Goal: Information Seeking & Learning: Learn about a topic

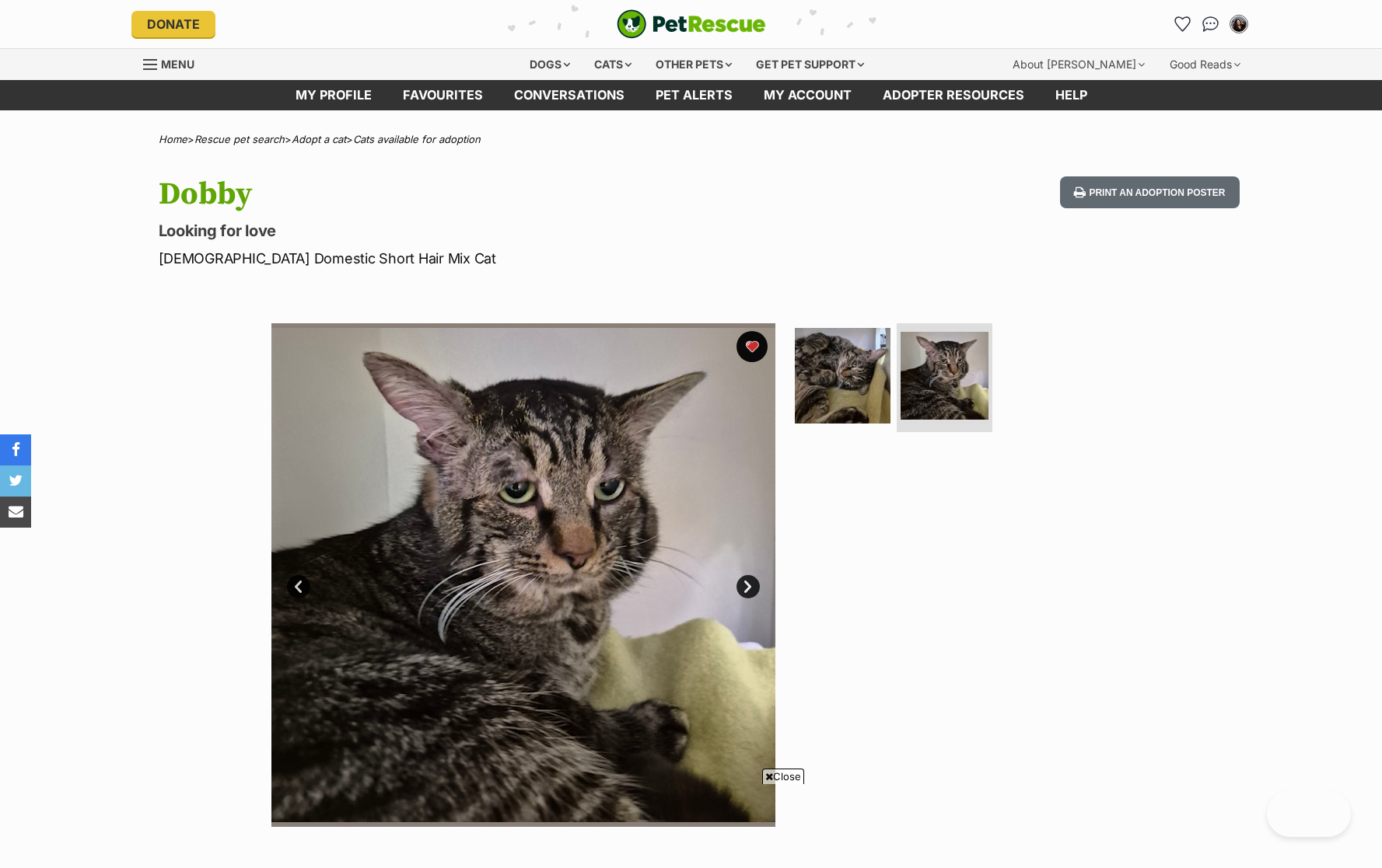
scroll to position [276, 0]
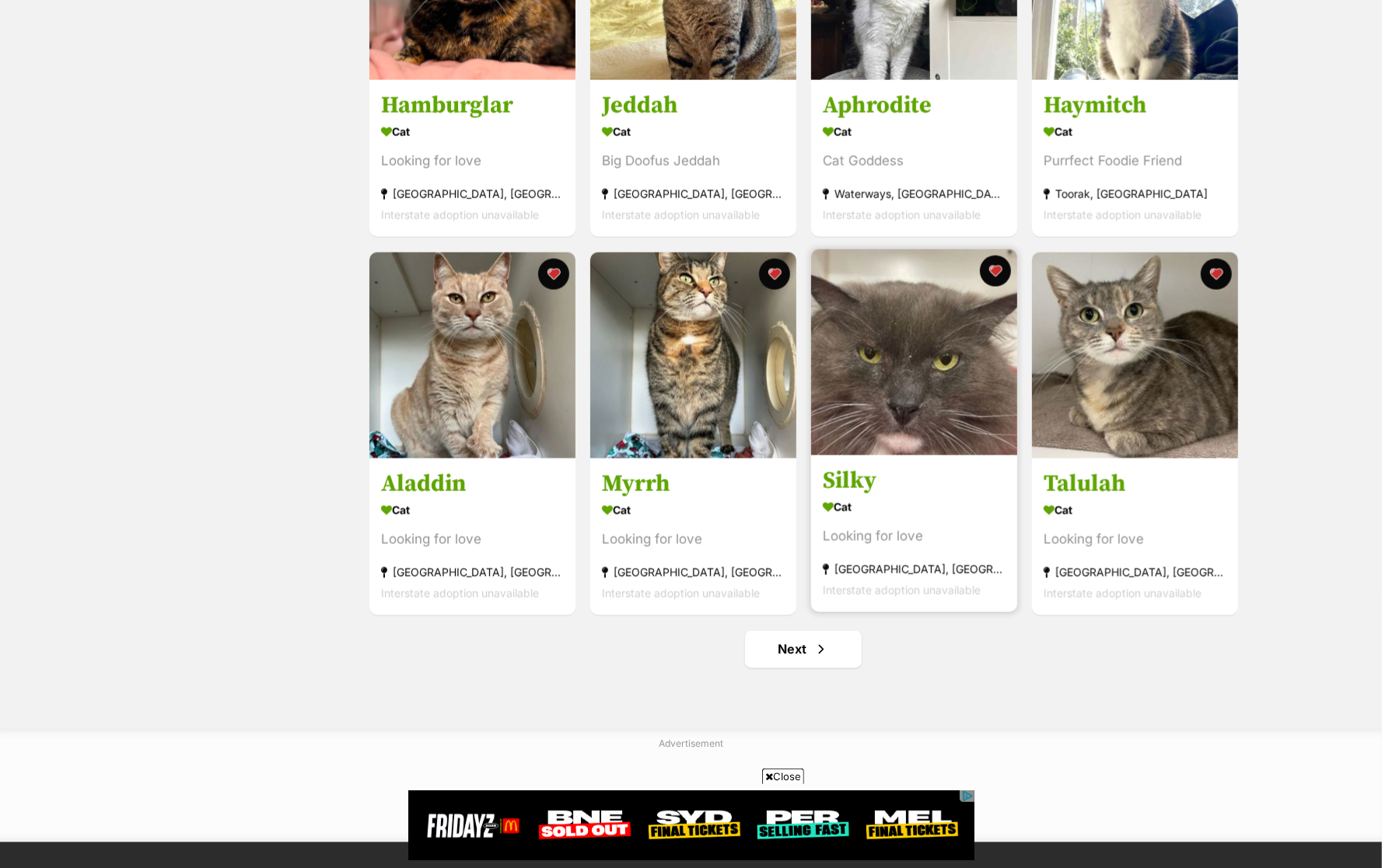
click at [942, 511] on div "Cat" at bounding box center [914, 507] width 183 height 23
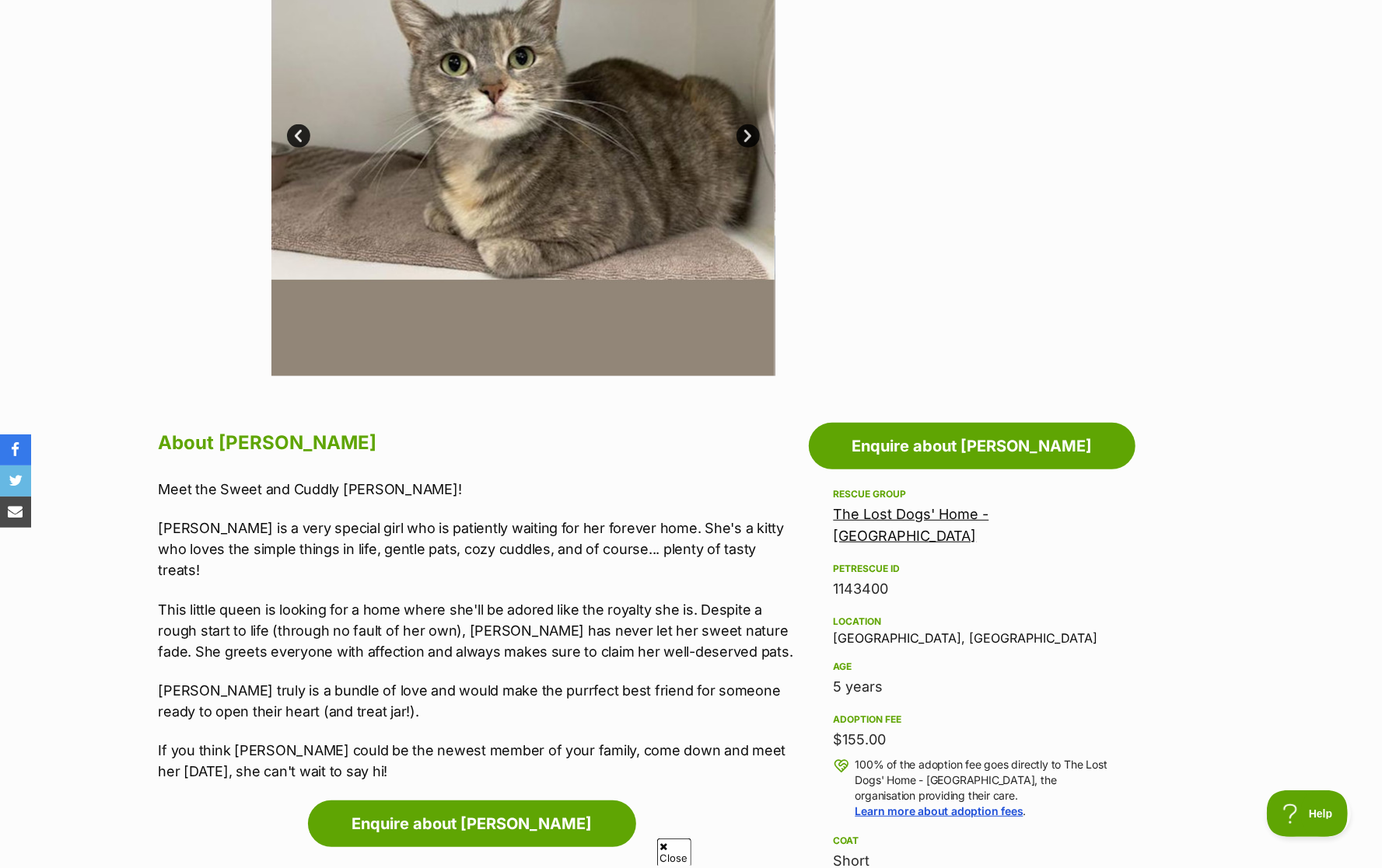
click at [586, 532] on p "Talulah is a very special girl who is patiently waiting for her forever home. S…" at bounding box center [479, 549] width 642 height 63
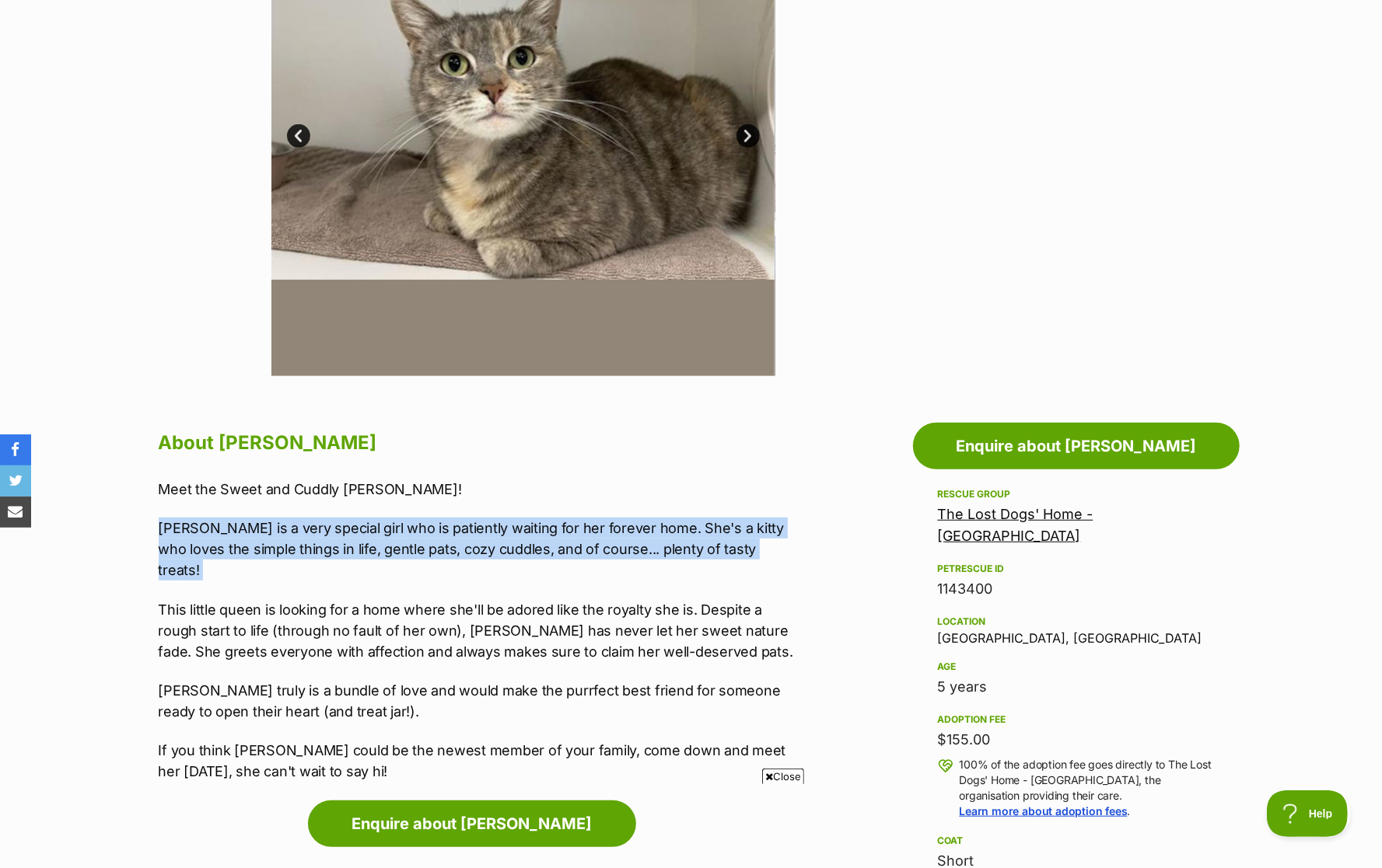
click at [577, 619] on p "This little queen is looking for a home where she'll be adored like the royalty…" at bounding box center [479, 631] width 642 height 63
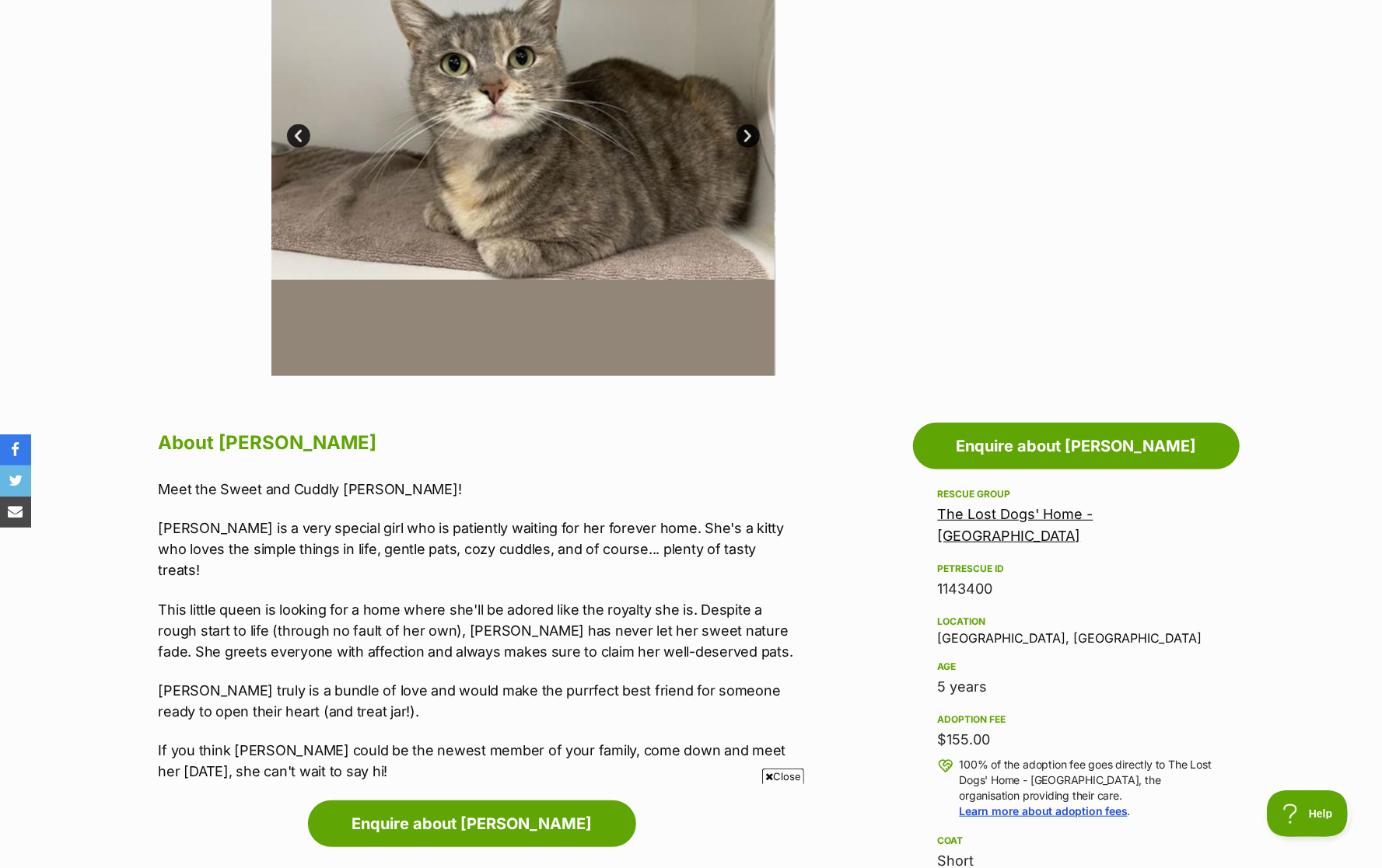
click at [577, 619] on p "This little queen is looking for a home where she'll be adored like the royalty…" at bounding box center [479, 631] width 642 height 63
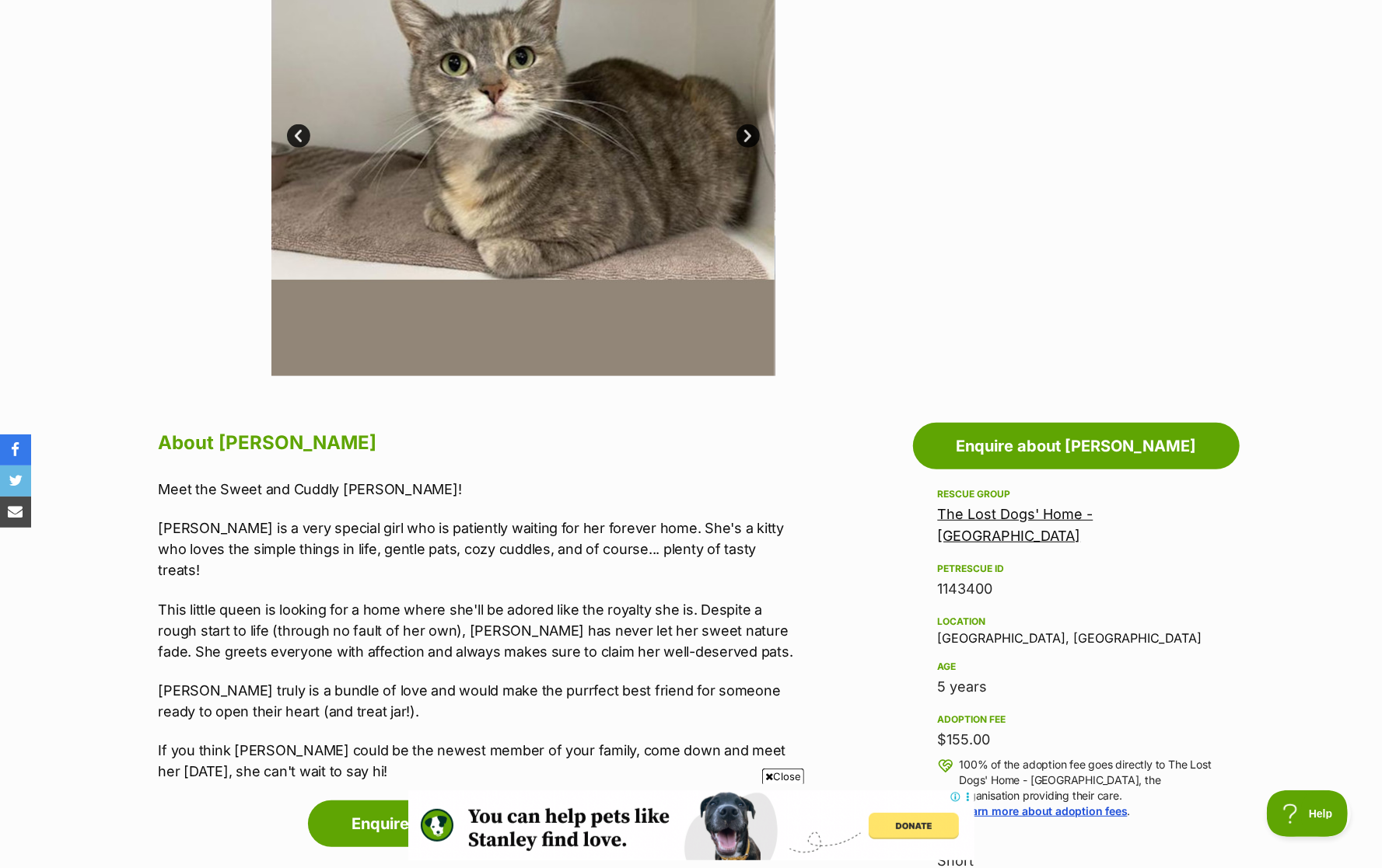
click at [577, 619] on p "This little queen is looking for a home where she'll be adored like the royalty…" at bounding box center [479, 631] width 642 height 63
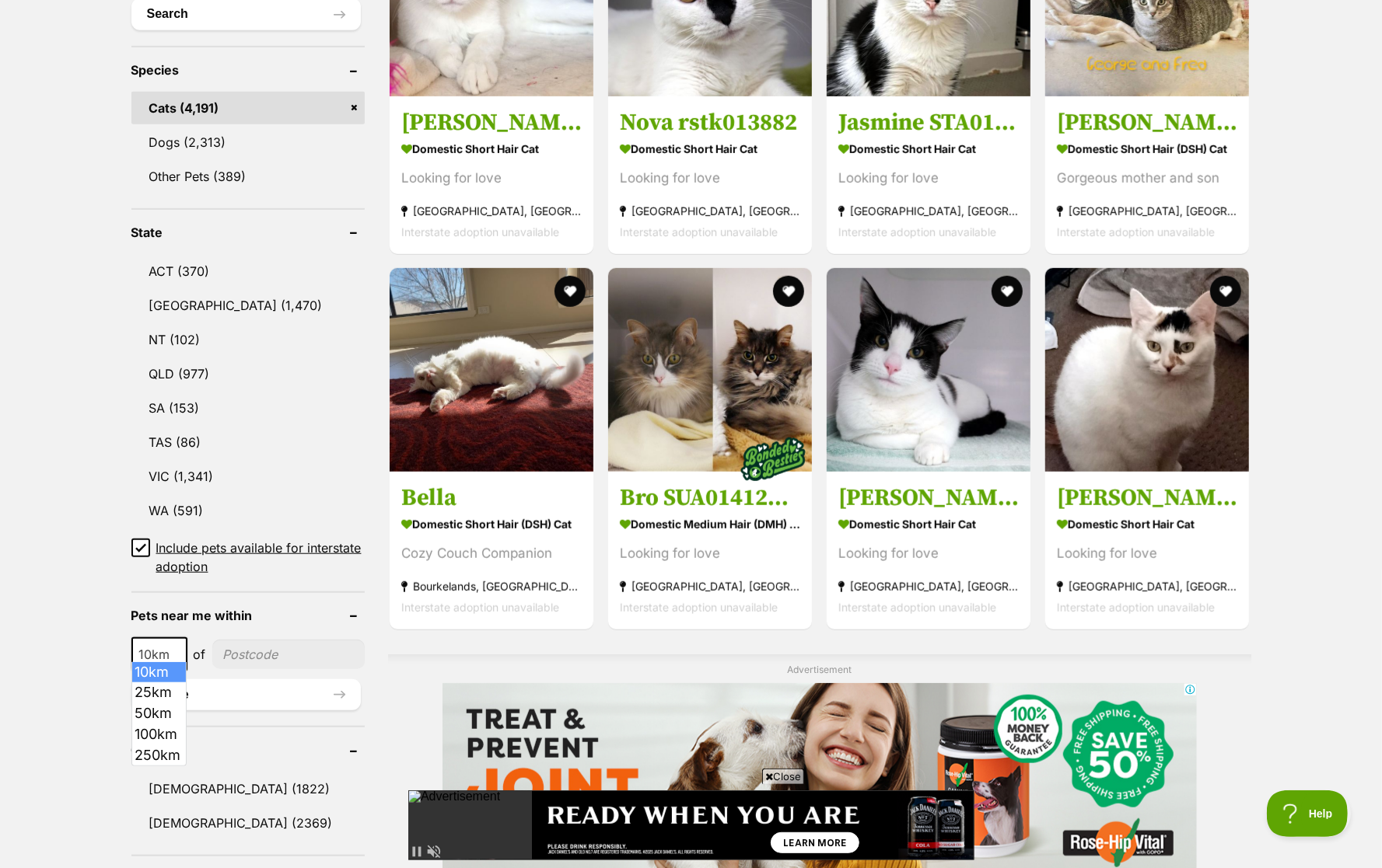
click at [175, 637] on span at bounding box center [178, 655] width 15 height 34
drag, startPoint x: 168, startPoint y: 688, endPoint x: 182, endPoint y: 684, distance: 14.6
select select "25"
click at [265, 642] on input"] "postcode" at bounding box center [289, 655] width 150 height 30
type input"] "3053"
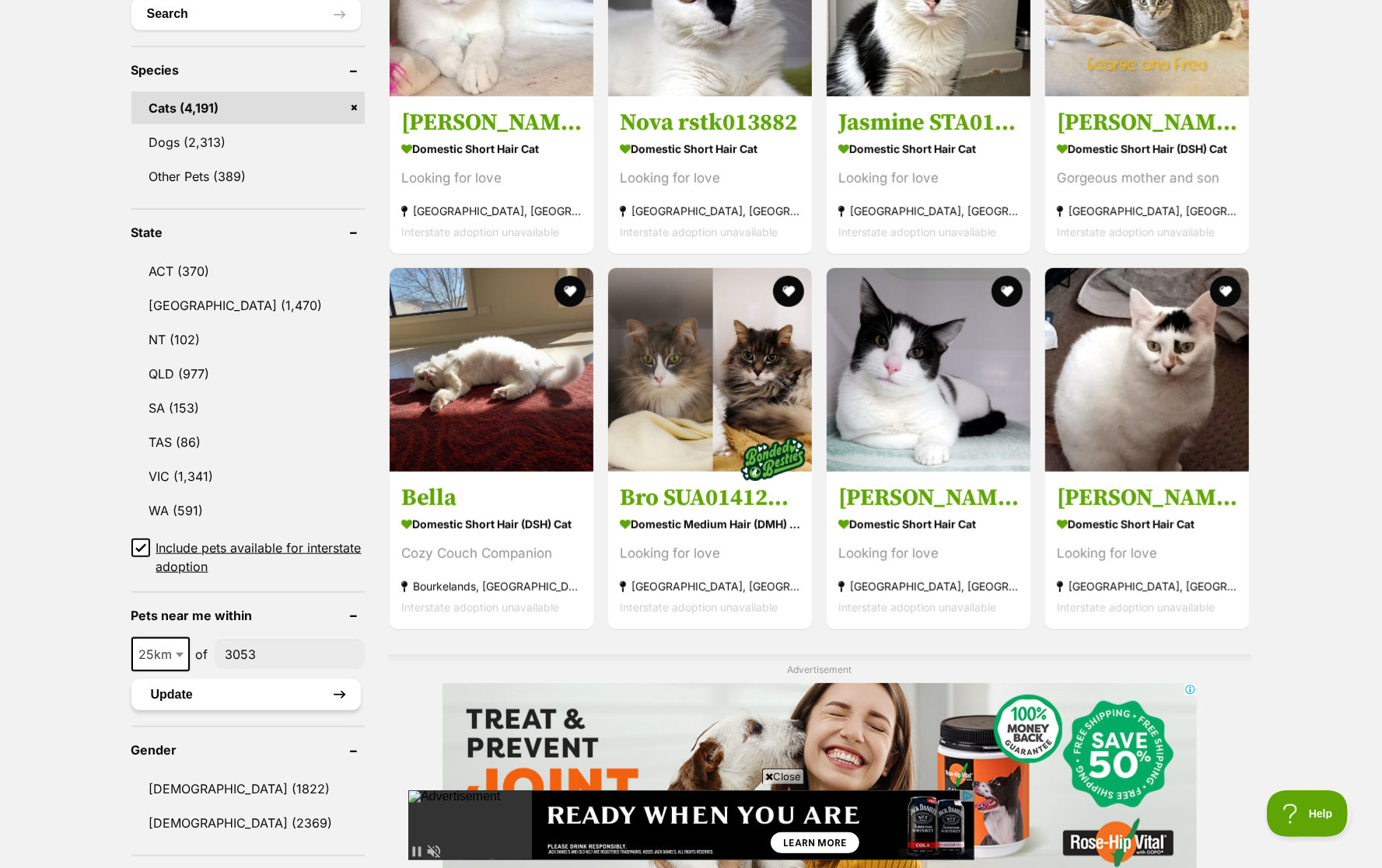
click at [265, 680] on button "Update" at bounding box center [246, 695] width 230 height 32
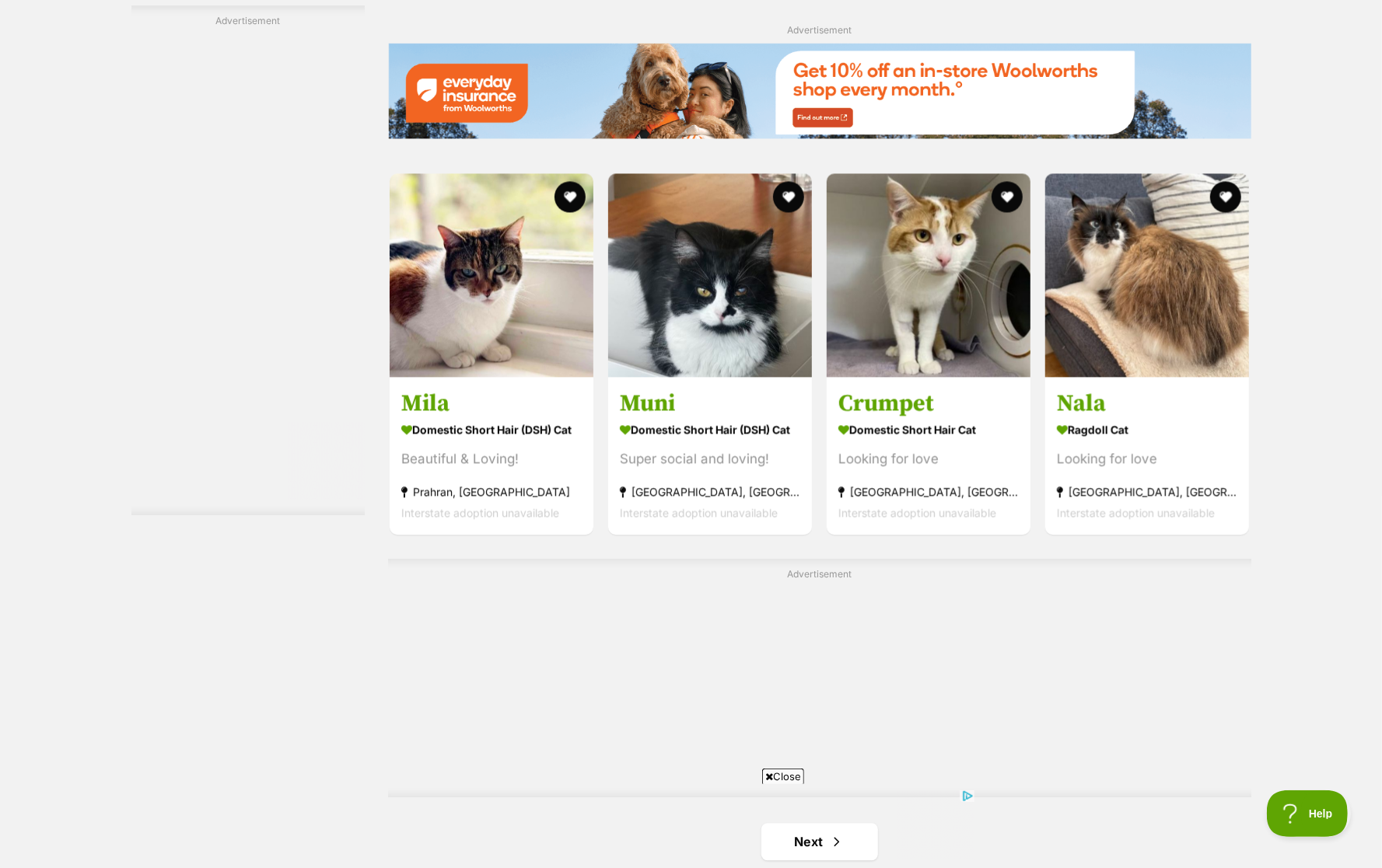
scroll to position [2280, 0]
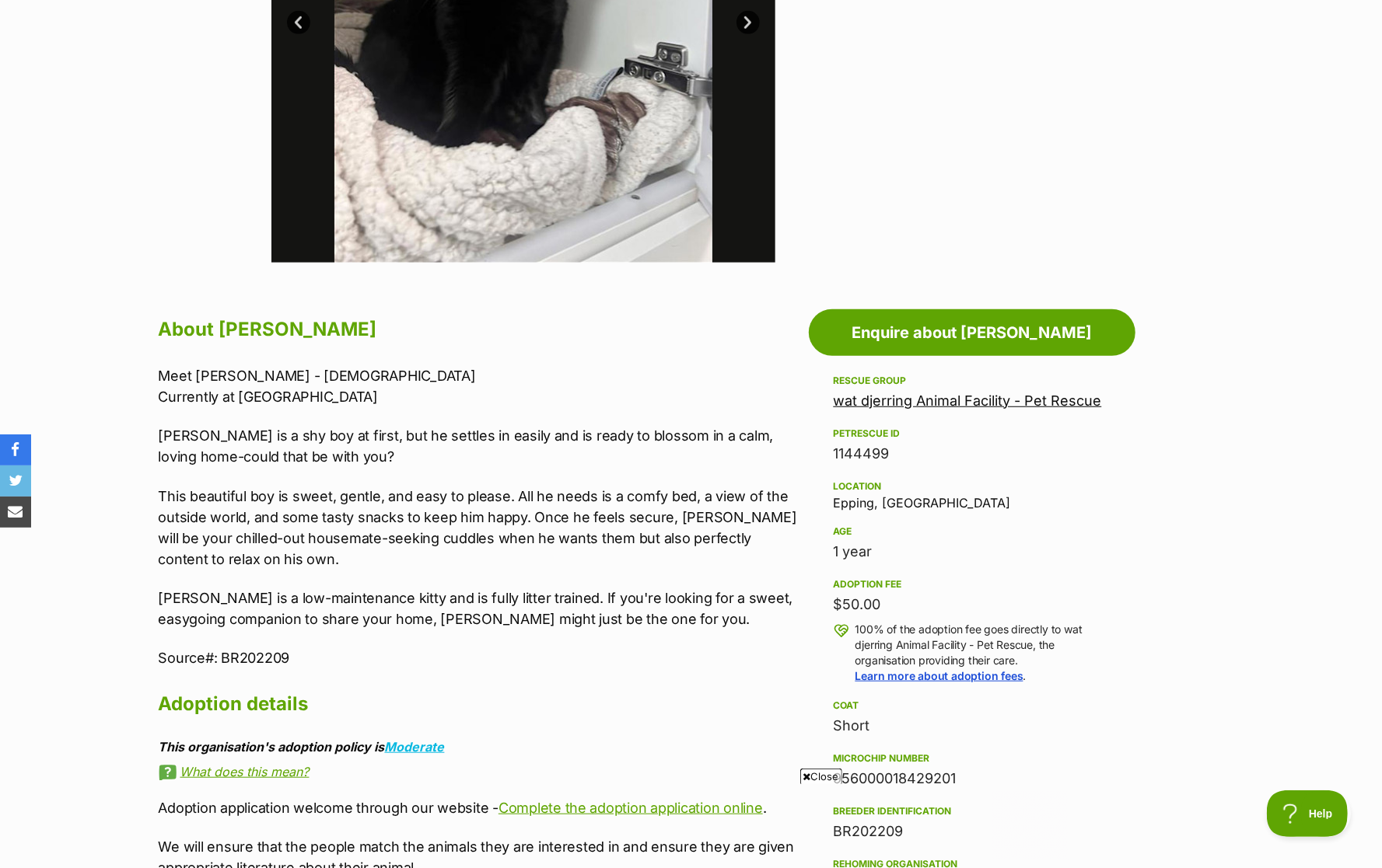
click at [544, 511] on p "This beautiful boy is sweet, gentle, and easy to please. All he needs is a comf…" at bounding box center [479, 528] width 642 height 84
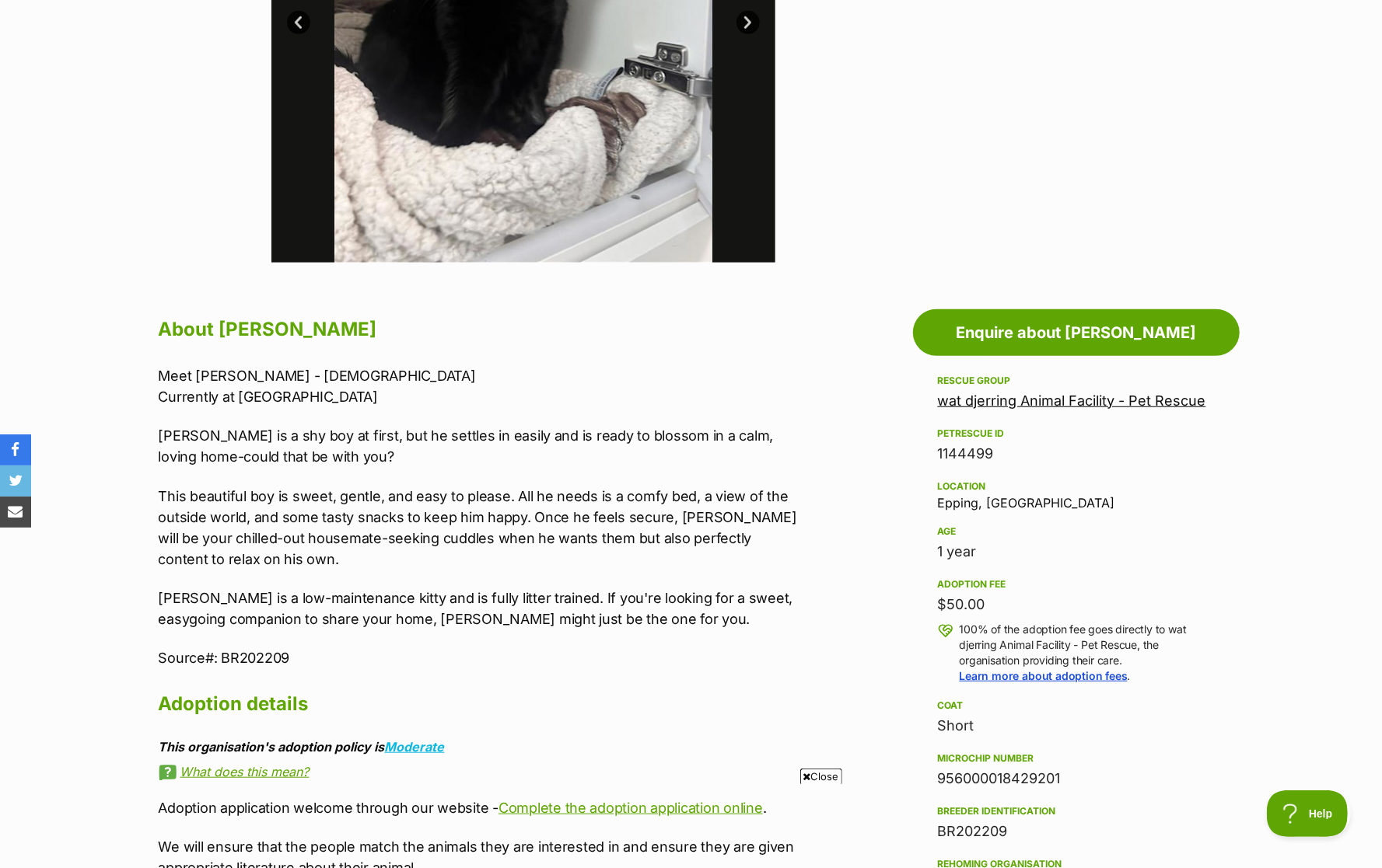
click at [544, 511] on p "This beautiful boy is sweet, gentle, and easy to please. All he needs is a comf…" at bounding box center [479, 528] width 642 height 84
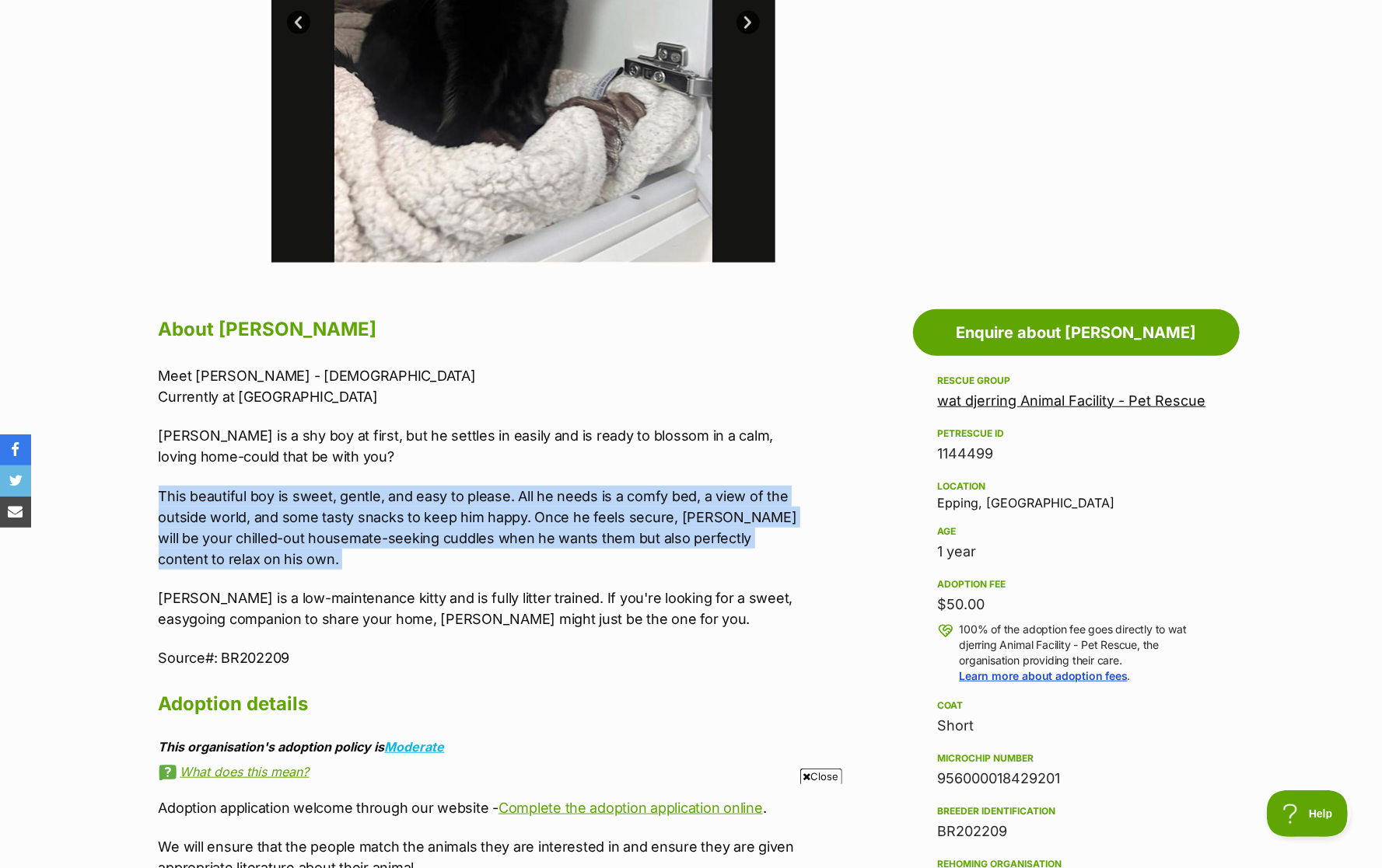
click at [532, 434] on p "Tom is a shy boy at first, but he settles in easily and is ready to blossom in …" at bounding box center [479, 446] width 642 height 42
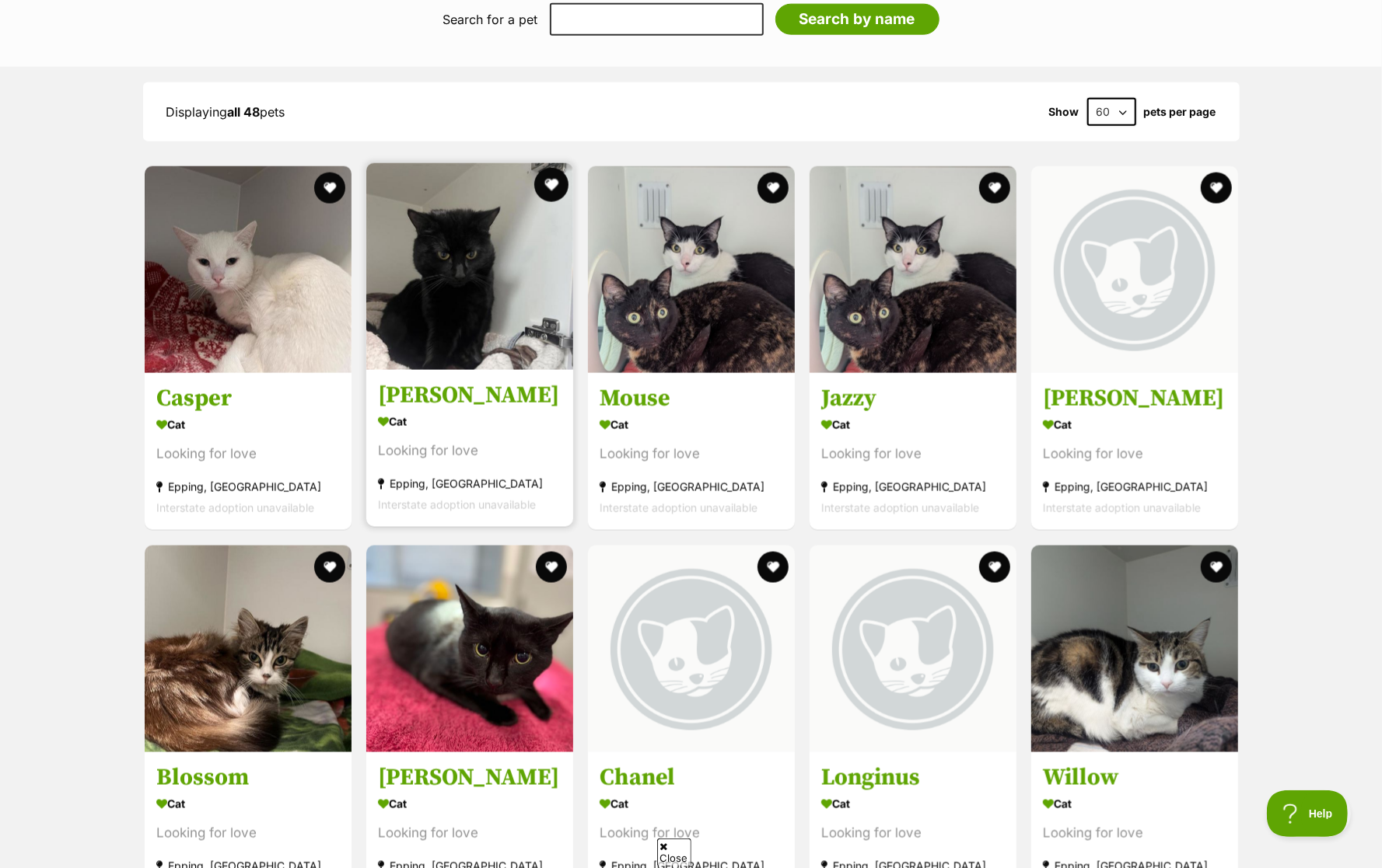
click at [549, 185] on button "favourite" at bounding box center [551, 185] width 34 height 34
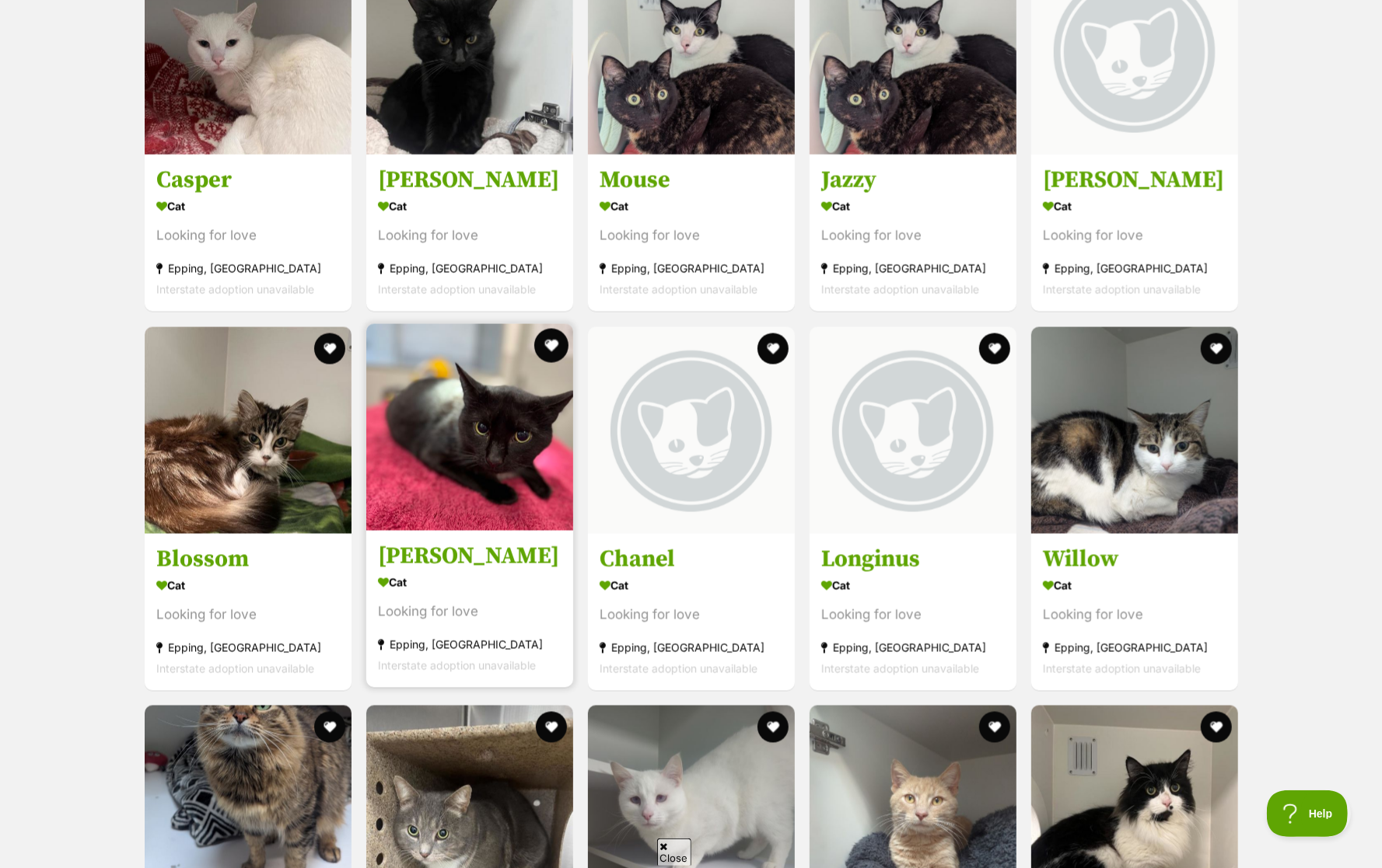
scroll to position [1609, 0]
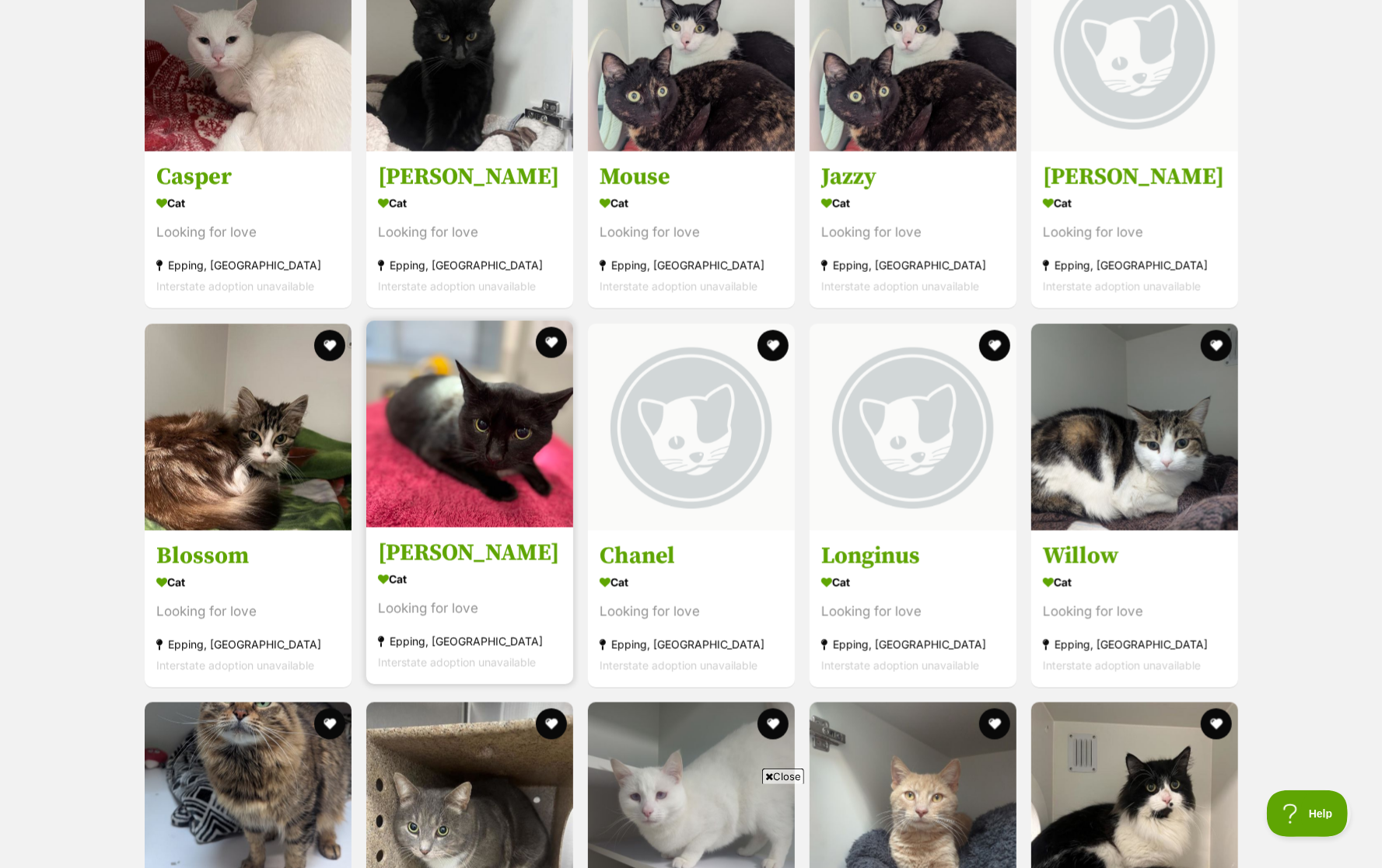
click at [512, 502] on img at bounding box center [470, 425] width 207 height 207
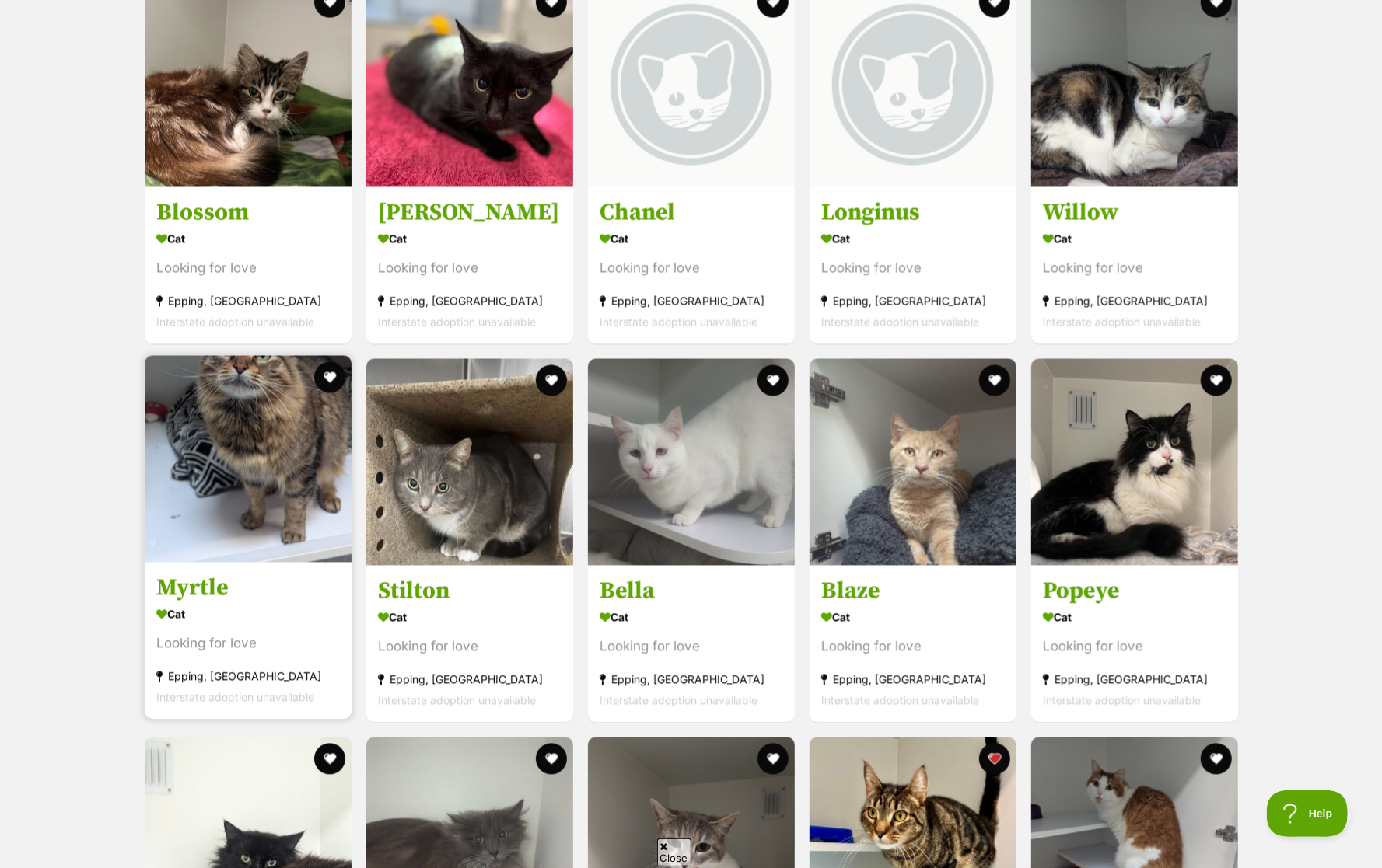
click at [259, 436] on img at bounding box center [249, 459] width 207 height 207
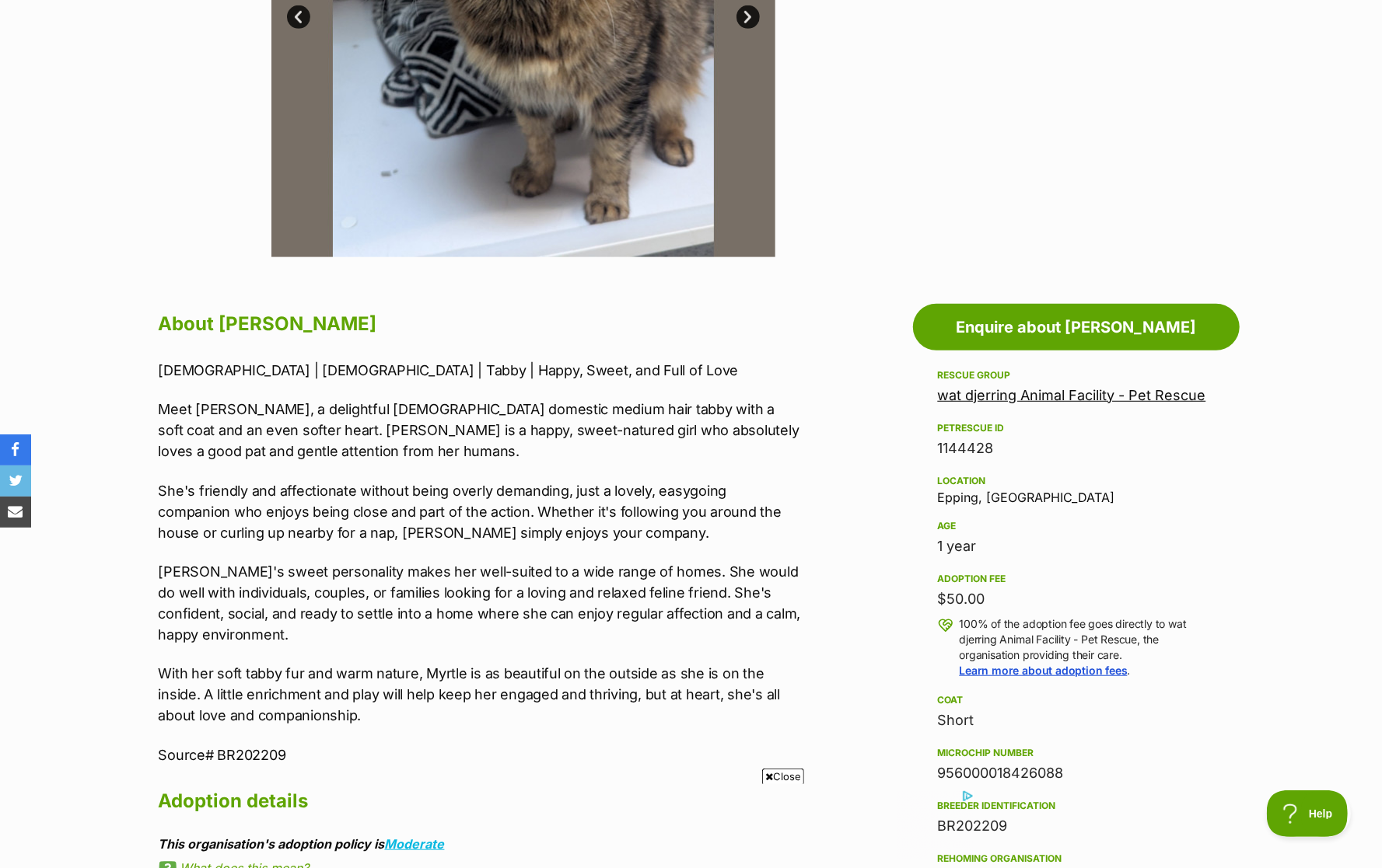
scroll to position [586, 0]
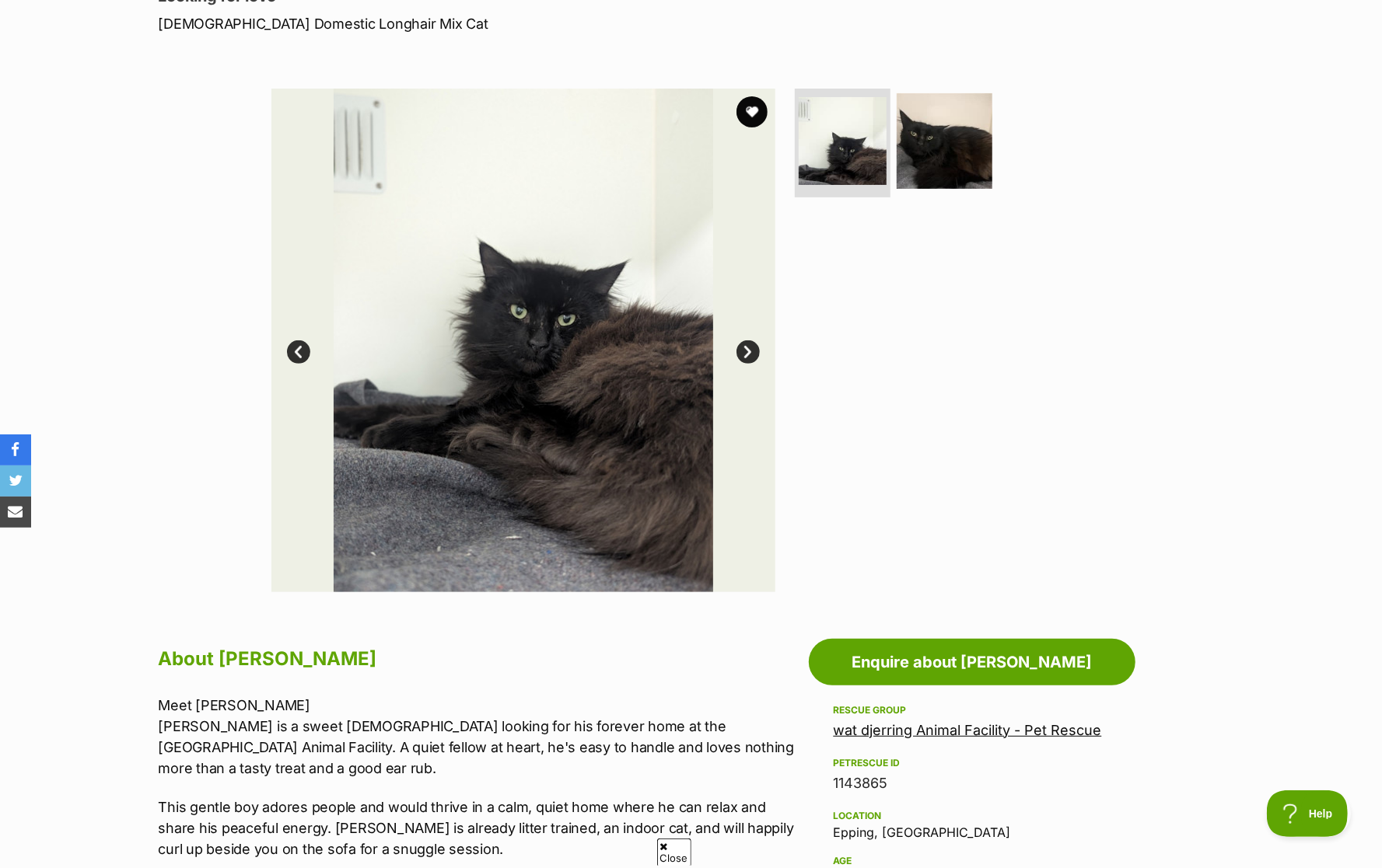
scroll to position [233, 0]
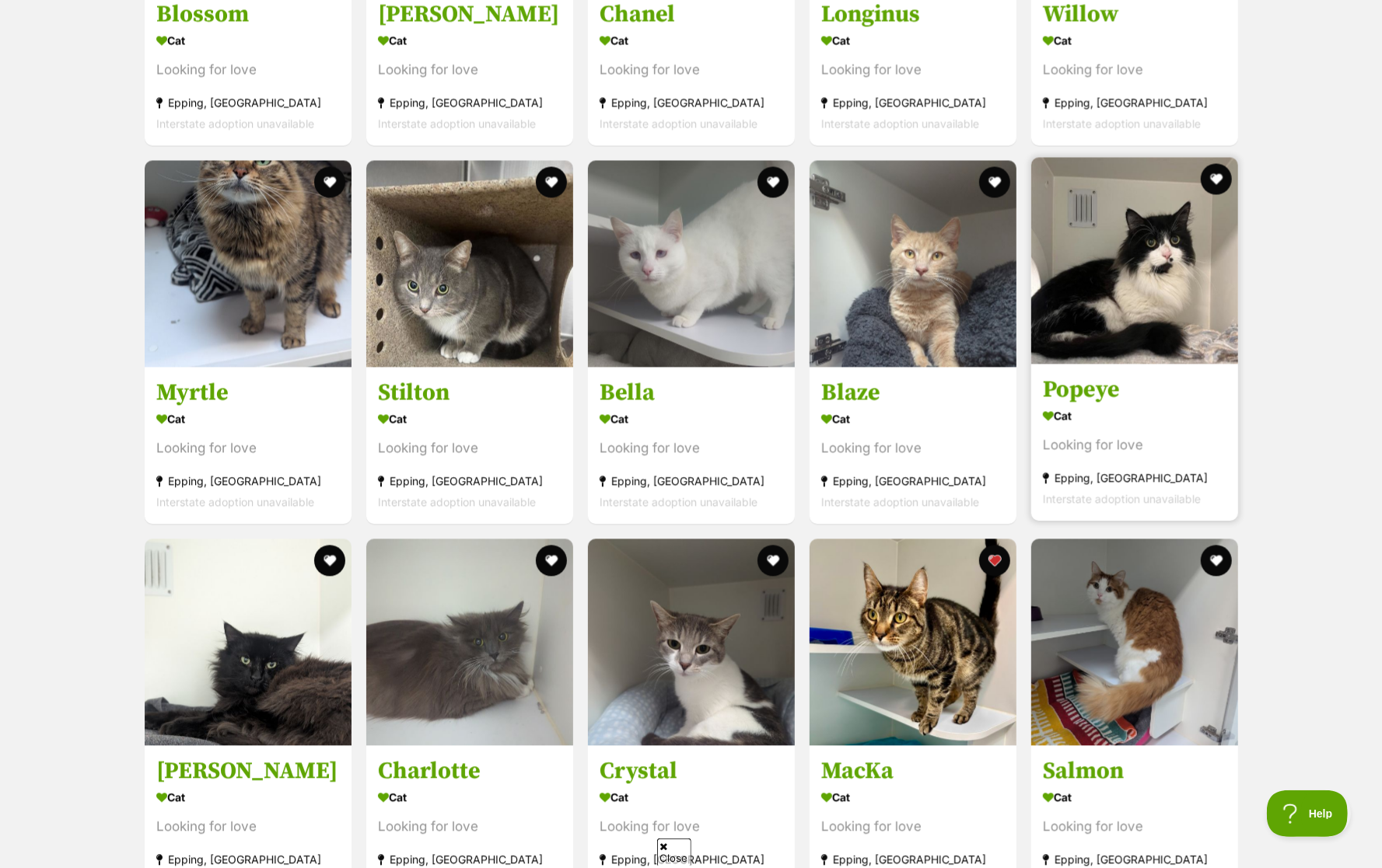
click at [1180, 207] on img at bounding box center [1135, 260] width 207 height 207
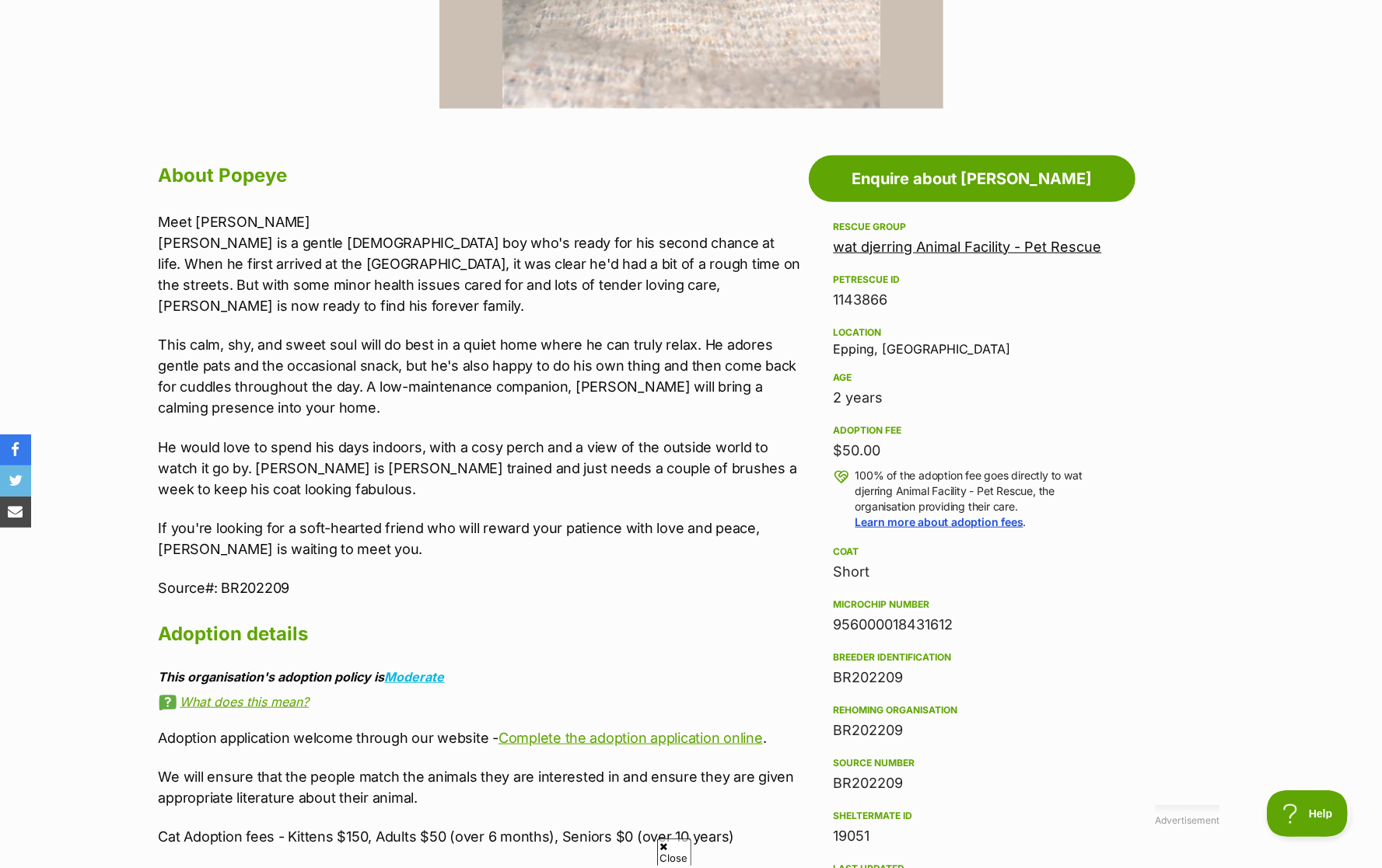
scroll to position [719, 0]
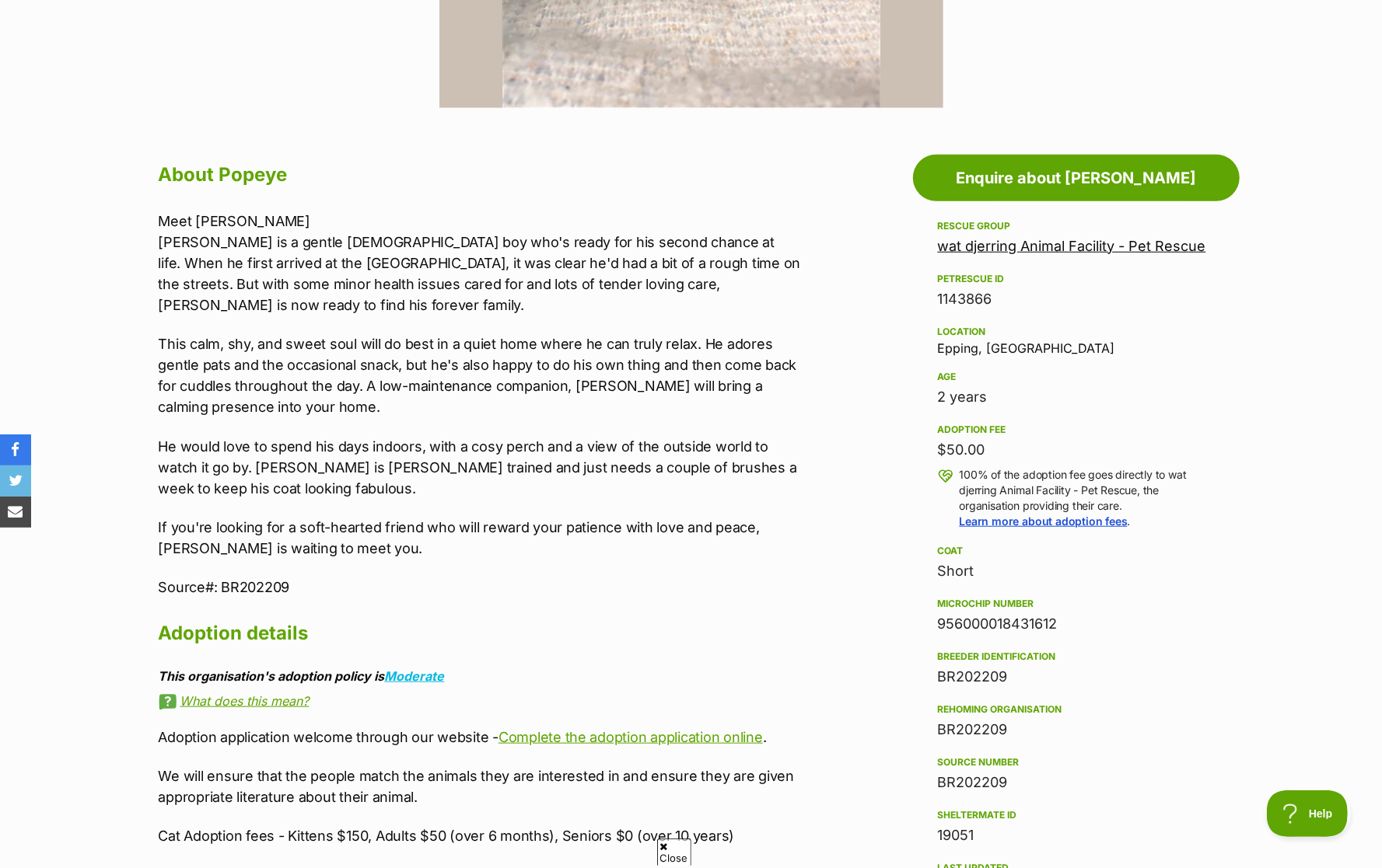
click at [431, 240] on p "Meet Popeye Popeye is a gentle 2-year-old boy who's ready for his second chance…" at bounding box center [479, 263] width 642 height 105
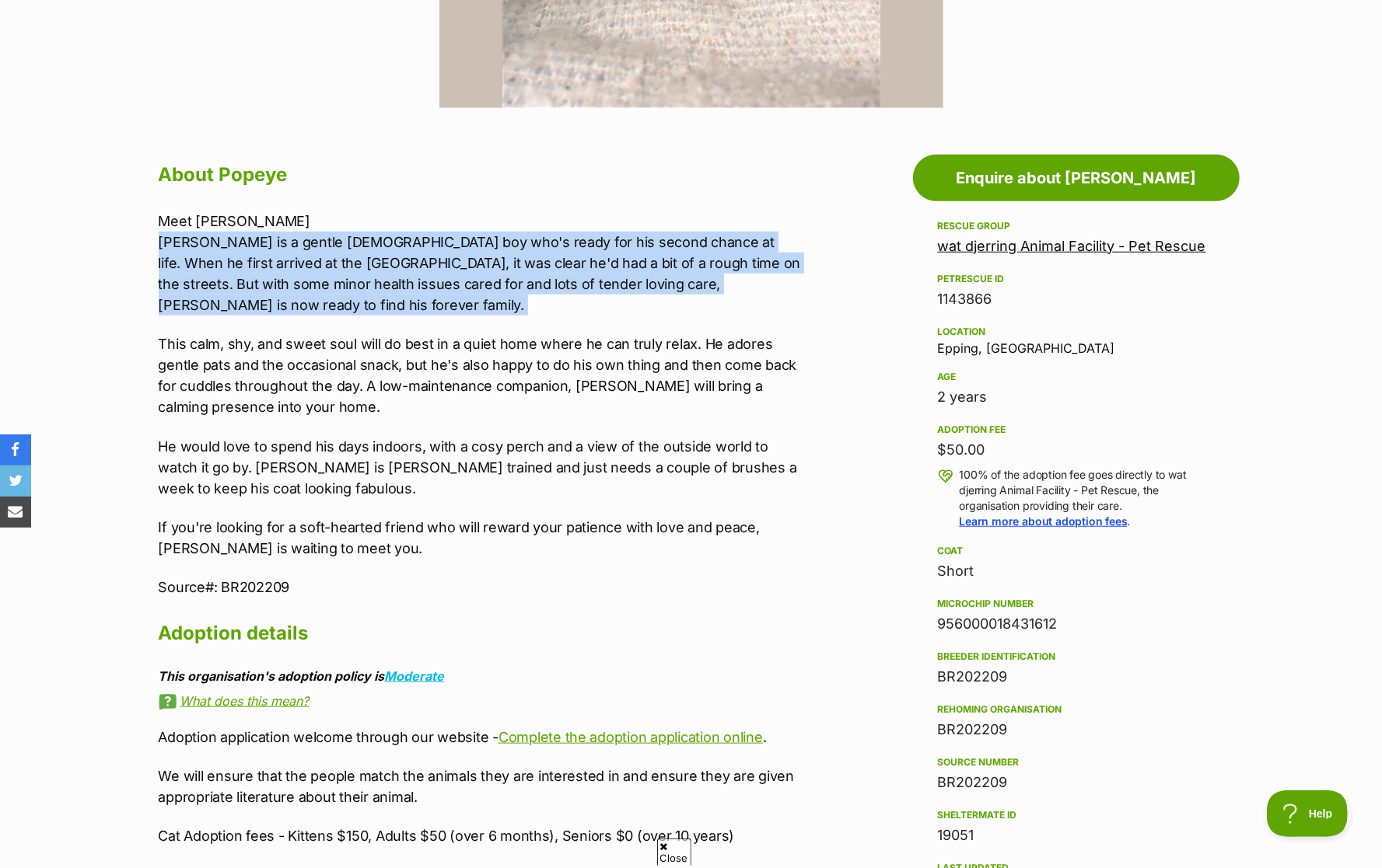
click at [414, 215] on p "Meet Popeye Popeye is a gentle 2-year-old boy who's ready for his second chance…" at bounding box center [479, 263] width 642 height 105
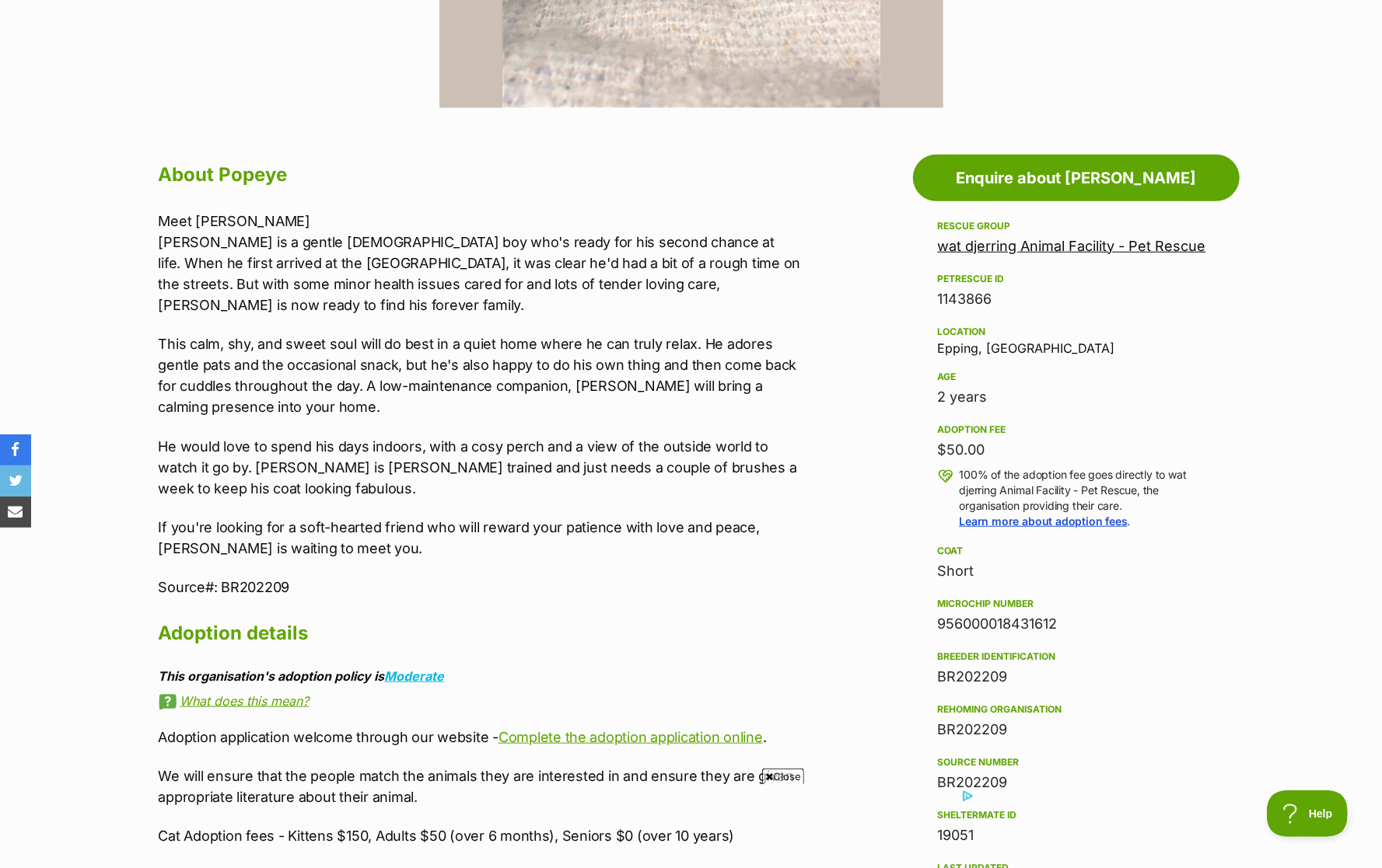
scroll to position [0, 0]
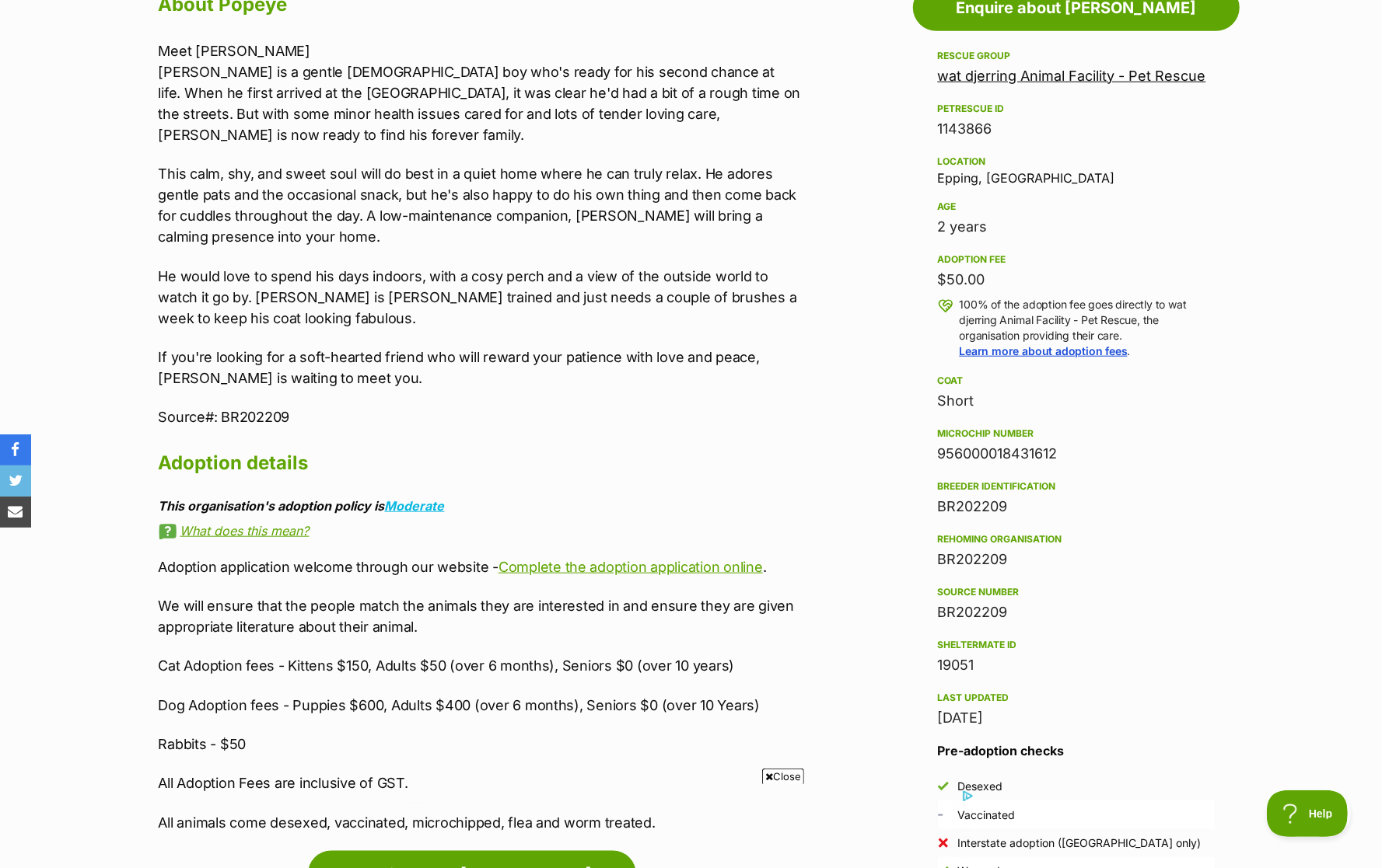
click at [402, 187] on p "This calm, shy, and sweet soul will do best in a quiet home where he can truly …" at bounding box center [479, 204] width 642 height 84
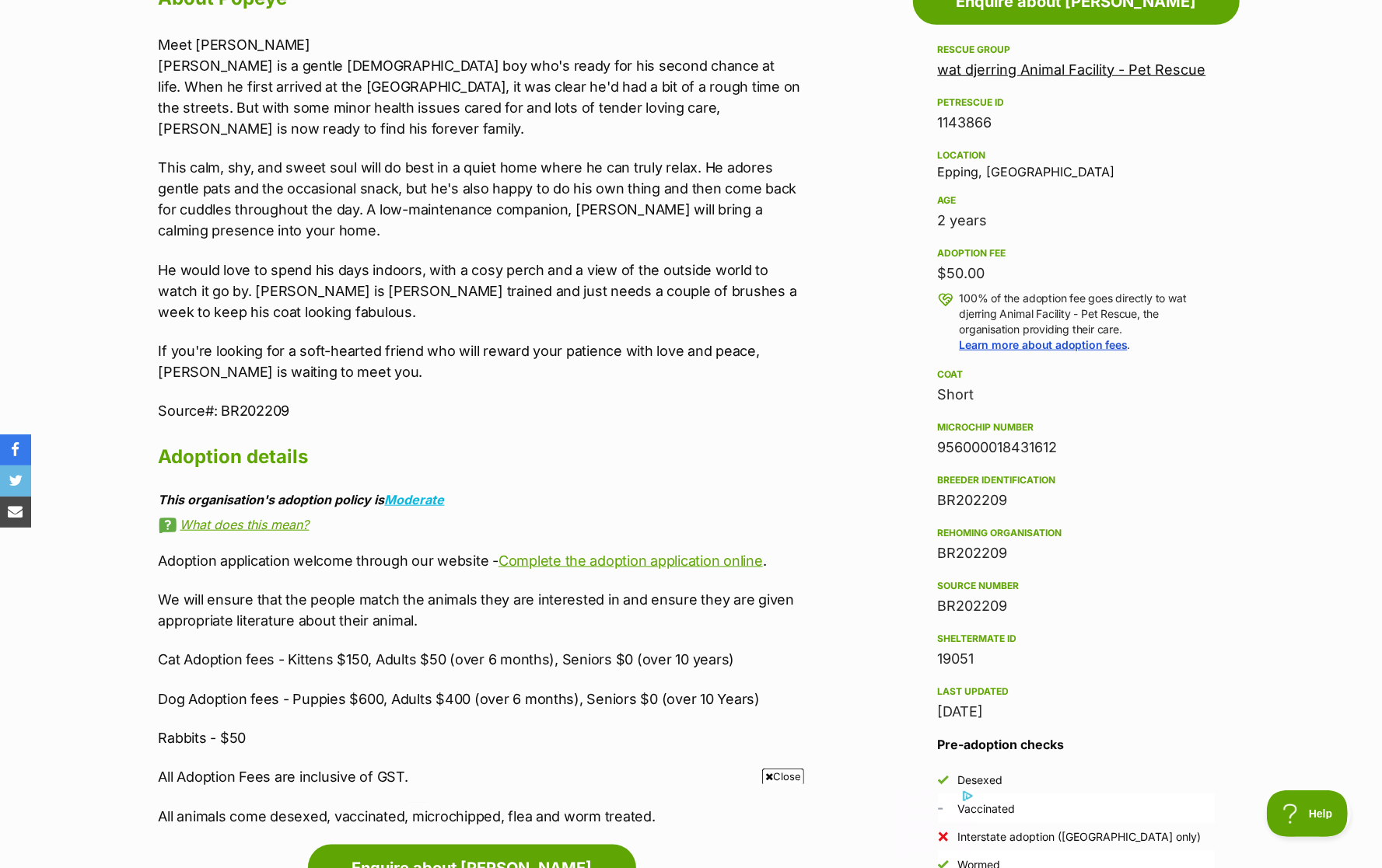
click at [402, 187] on p "This calm, shy, and sweet soul will do best in a quiet home where he can truly …" at bounding box center [479, 198] width 642 height 84
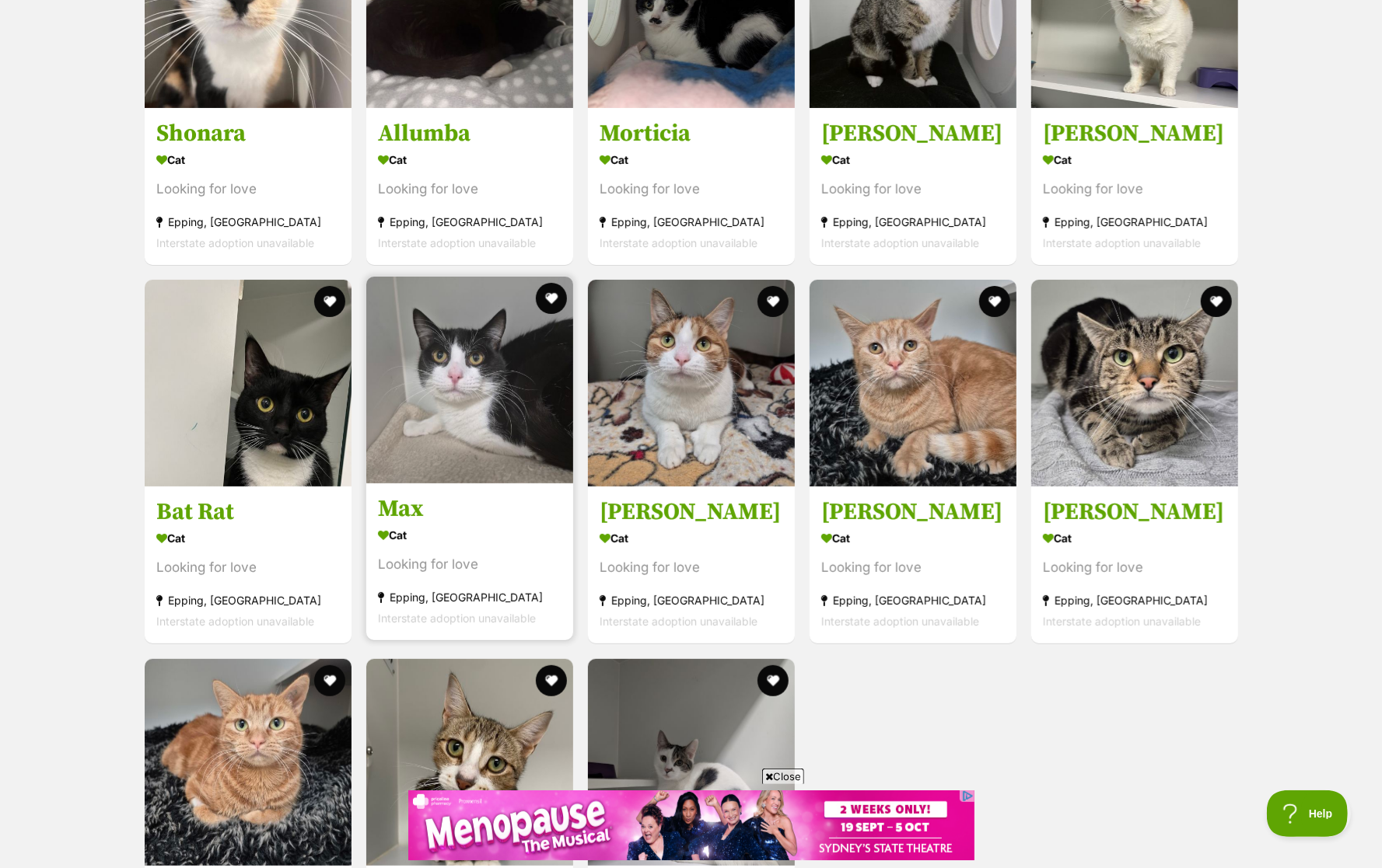
scroll to position [4249, 0]
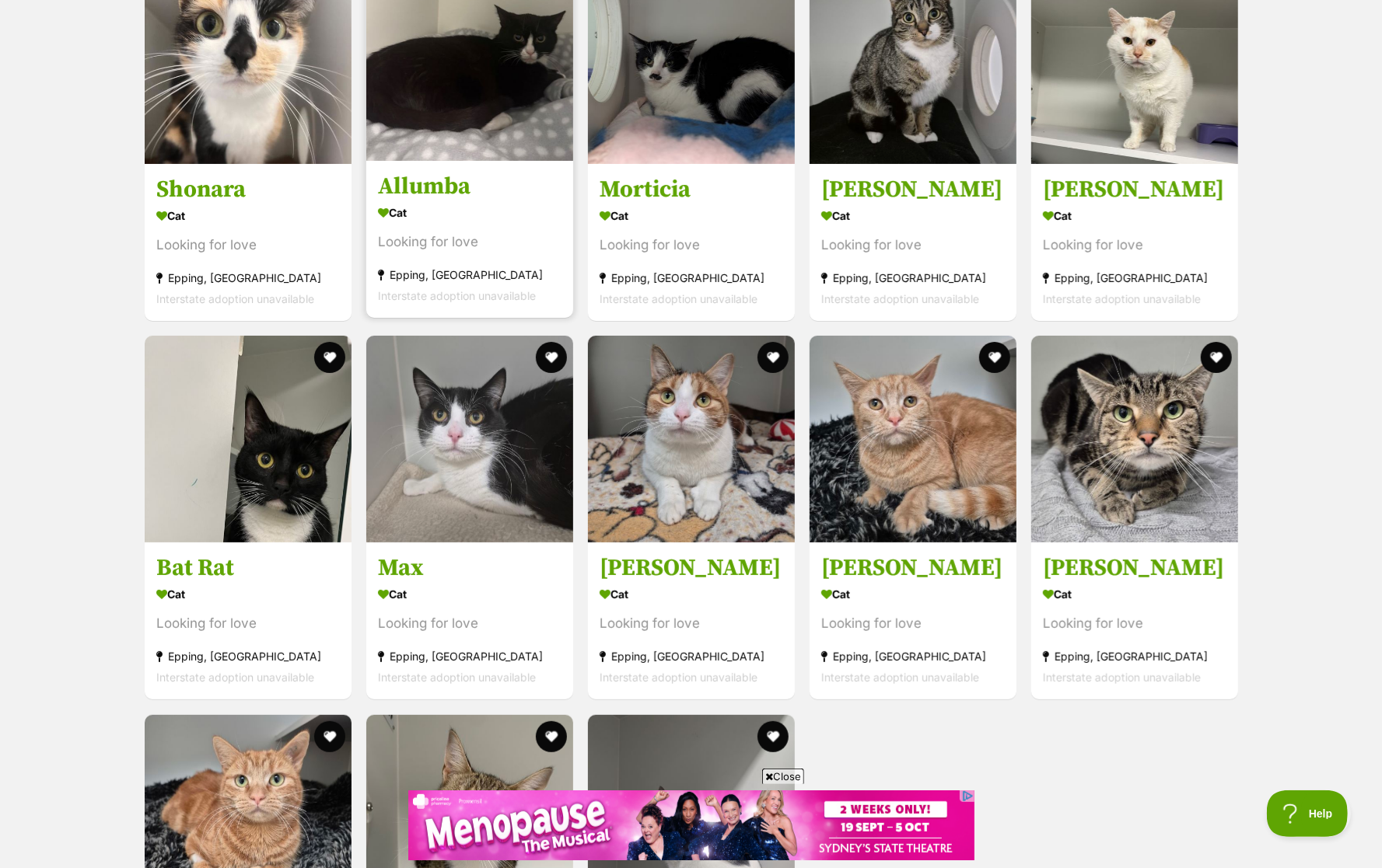
click at [464, 216] on section "Cat Looking for love [GEOGRAPHIC_DATA], [GEOGRAPHIC_DATA] Interstate adoption u…" at bounding box center [470, 254] width 184 height 105
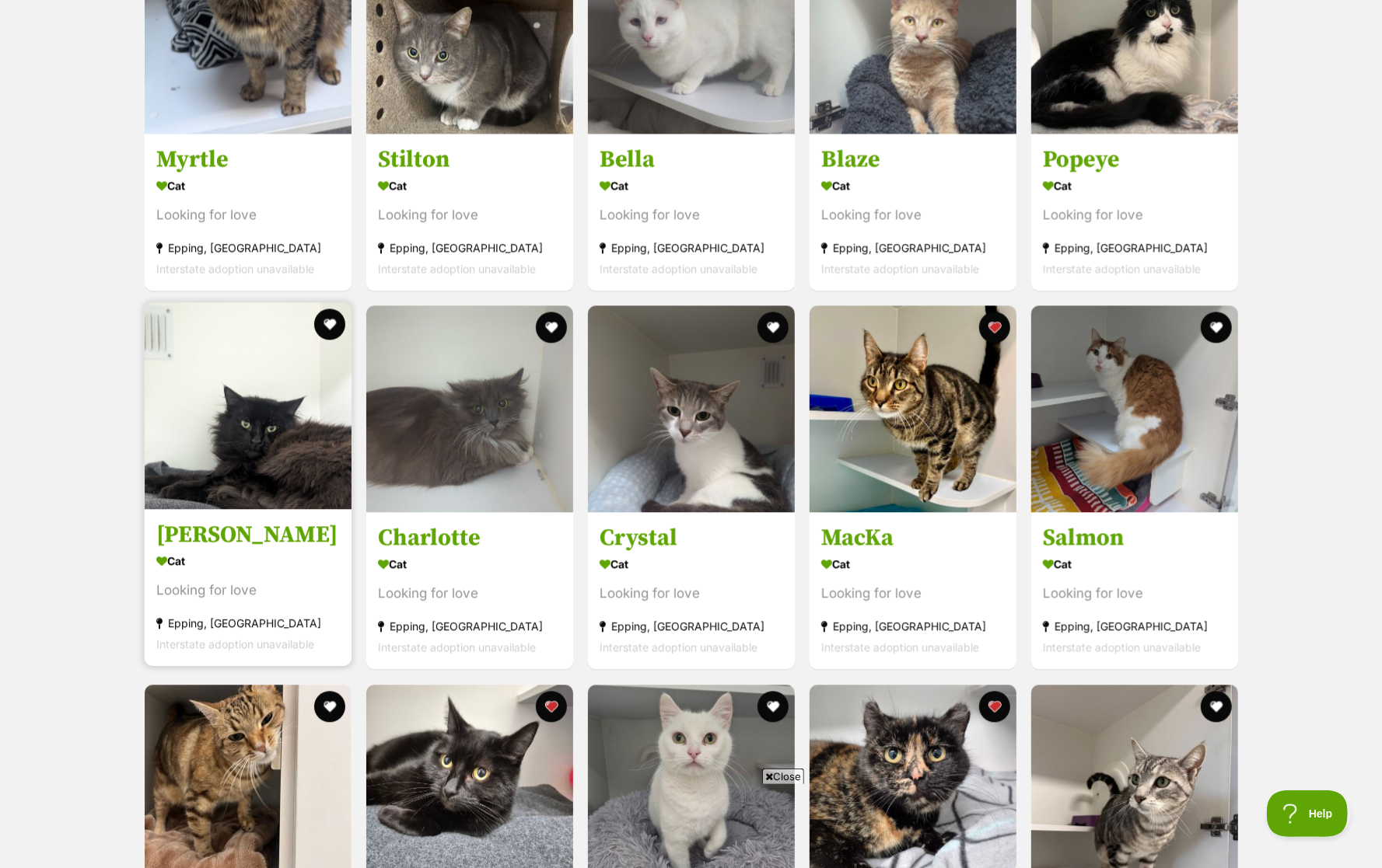
scroll to position [2427, 0]
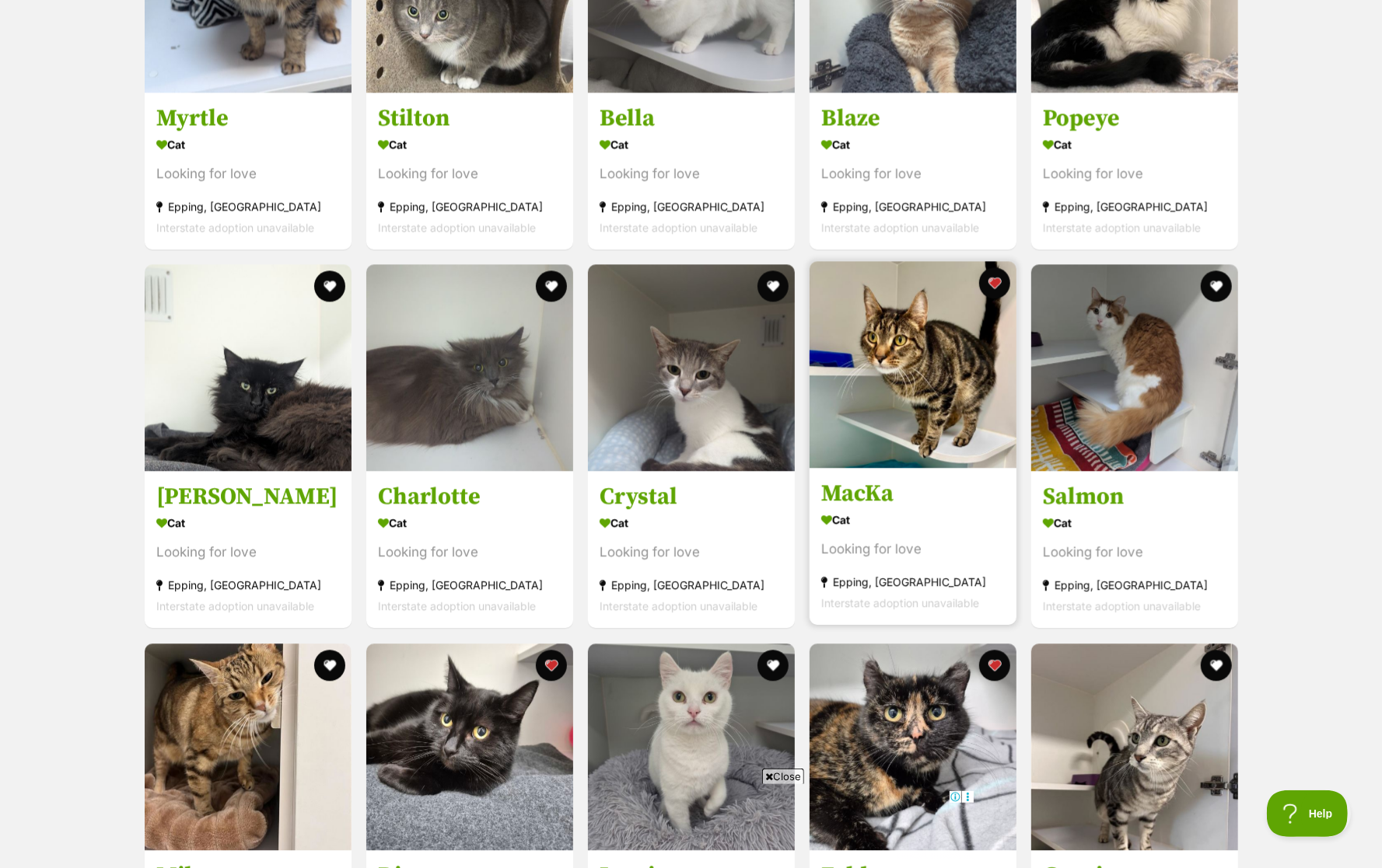
click at [897, 543] on div "Looking for love" at bounding box center [914, 549] width 184 height 21
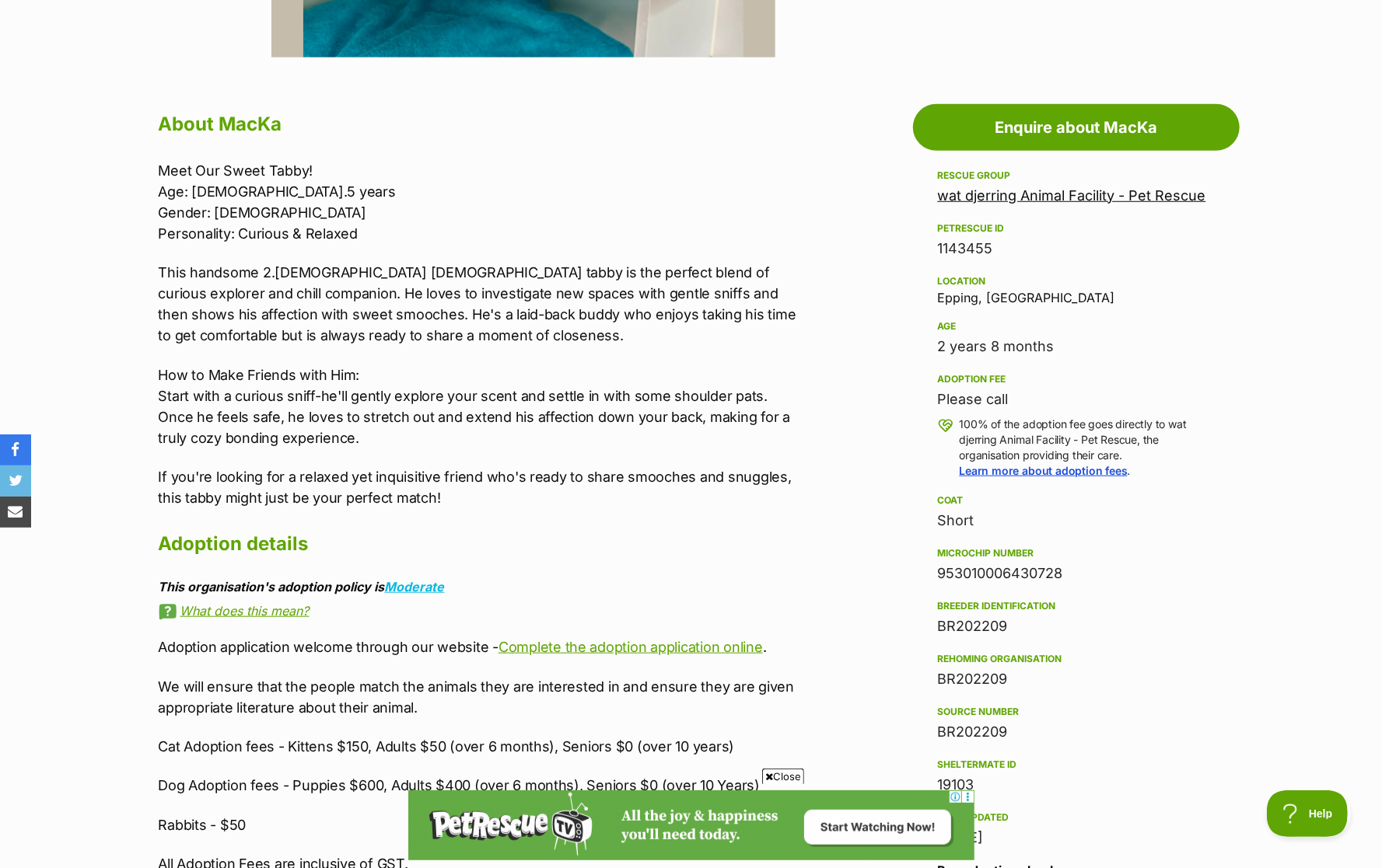
click at [477, 276] on p "This handsome 2.5-year-old male tabby is the perfect blend of curious explorer …" at bounding box center [479, 303] width 642 height 84
click at [477, 276] on p "This handsome 2.[DEMOGRAPHIC_DATA] [DEMOGRAPHIC_DATA] tabby is the perfect blen…" at bounding box center [479, 303] width 642 height 84
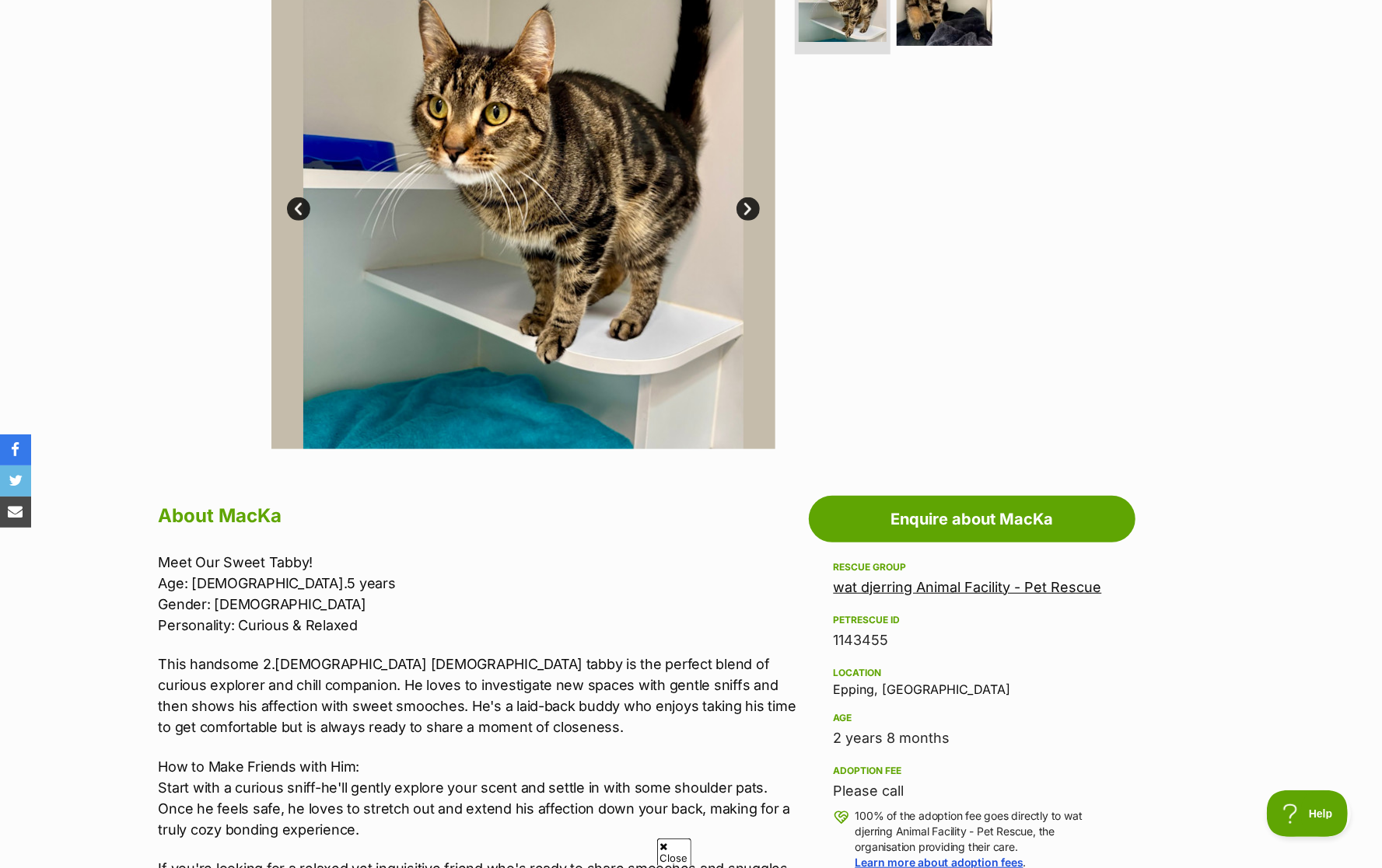
scroll to position [330, 0]
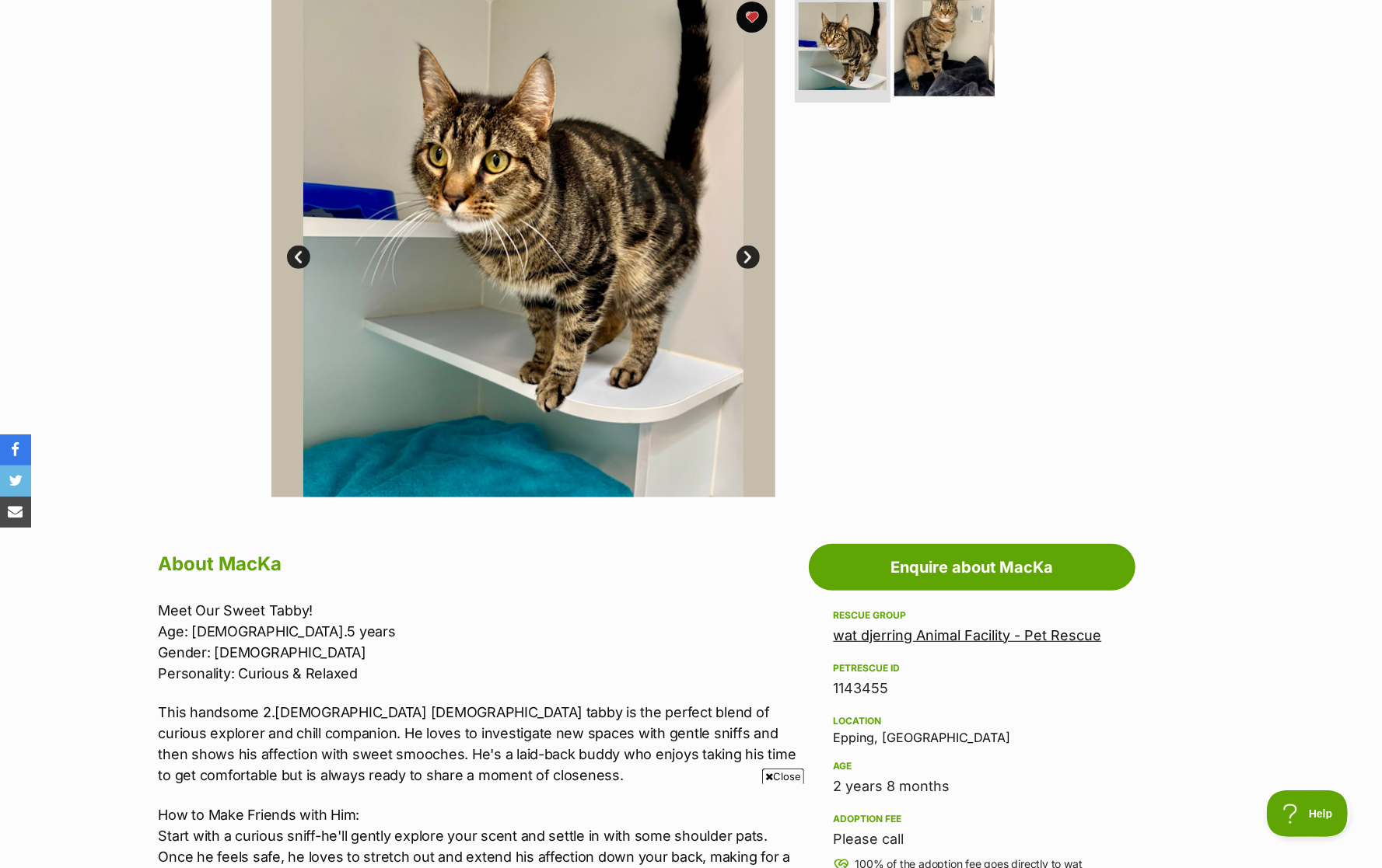
click at [950, 44] on img at bounding box center [944, 46] width 100 height 100
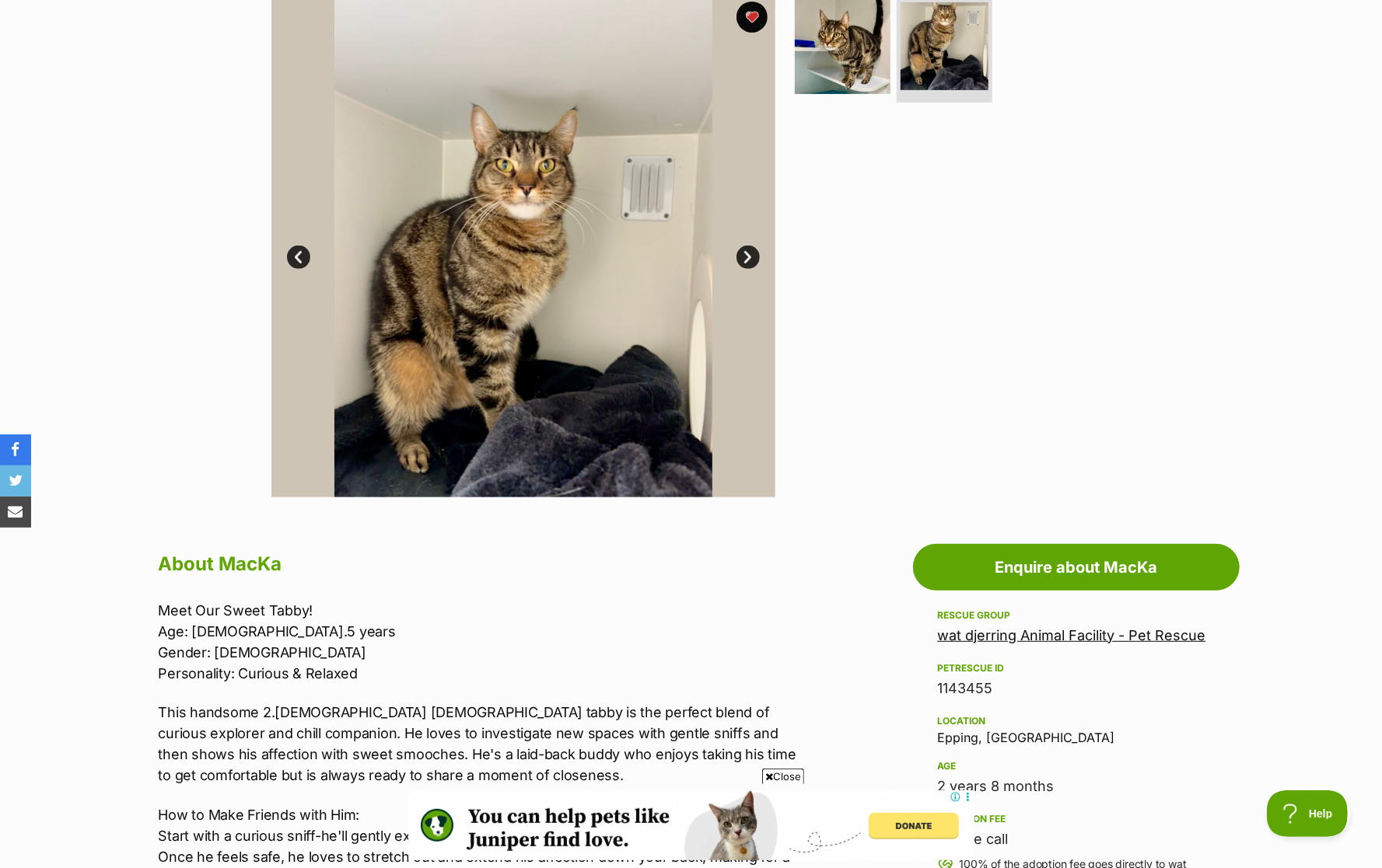
scroll to position [283, 0]
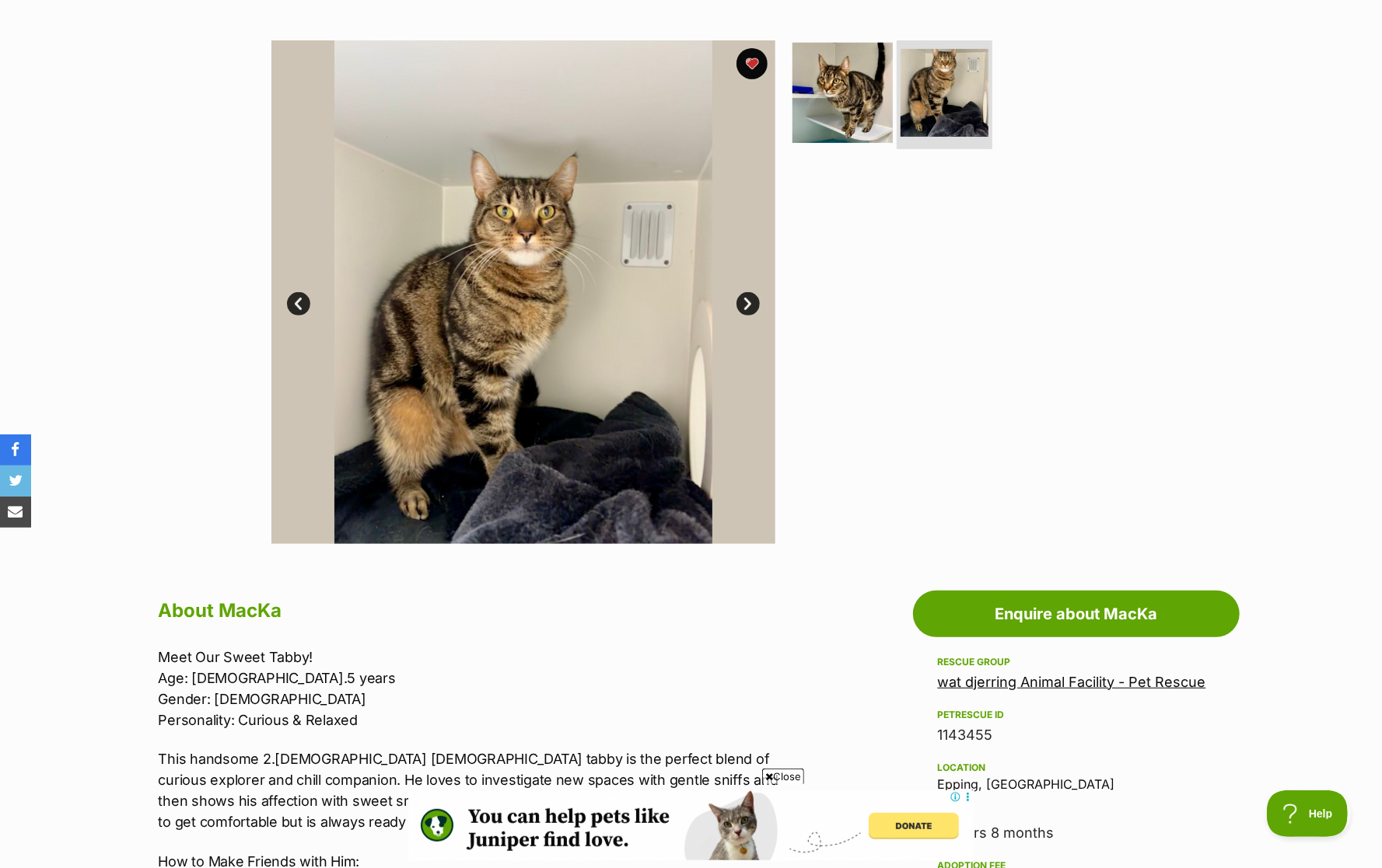
click at [848, 131] on img at bounding box center [842, 92] width 100 height 100
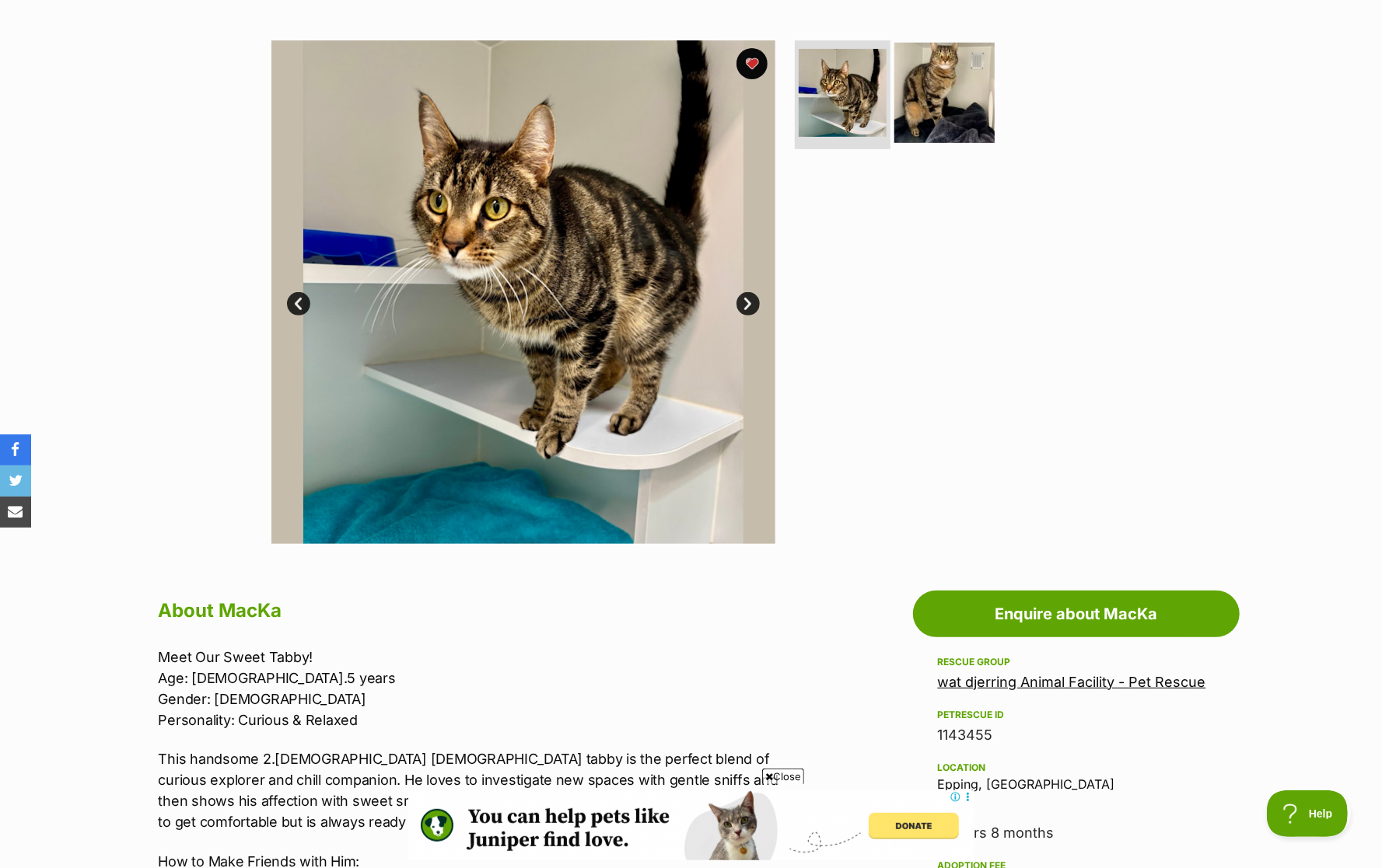
click at [952, 115] on img at bounding box center [944, 92] width 100 height 100
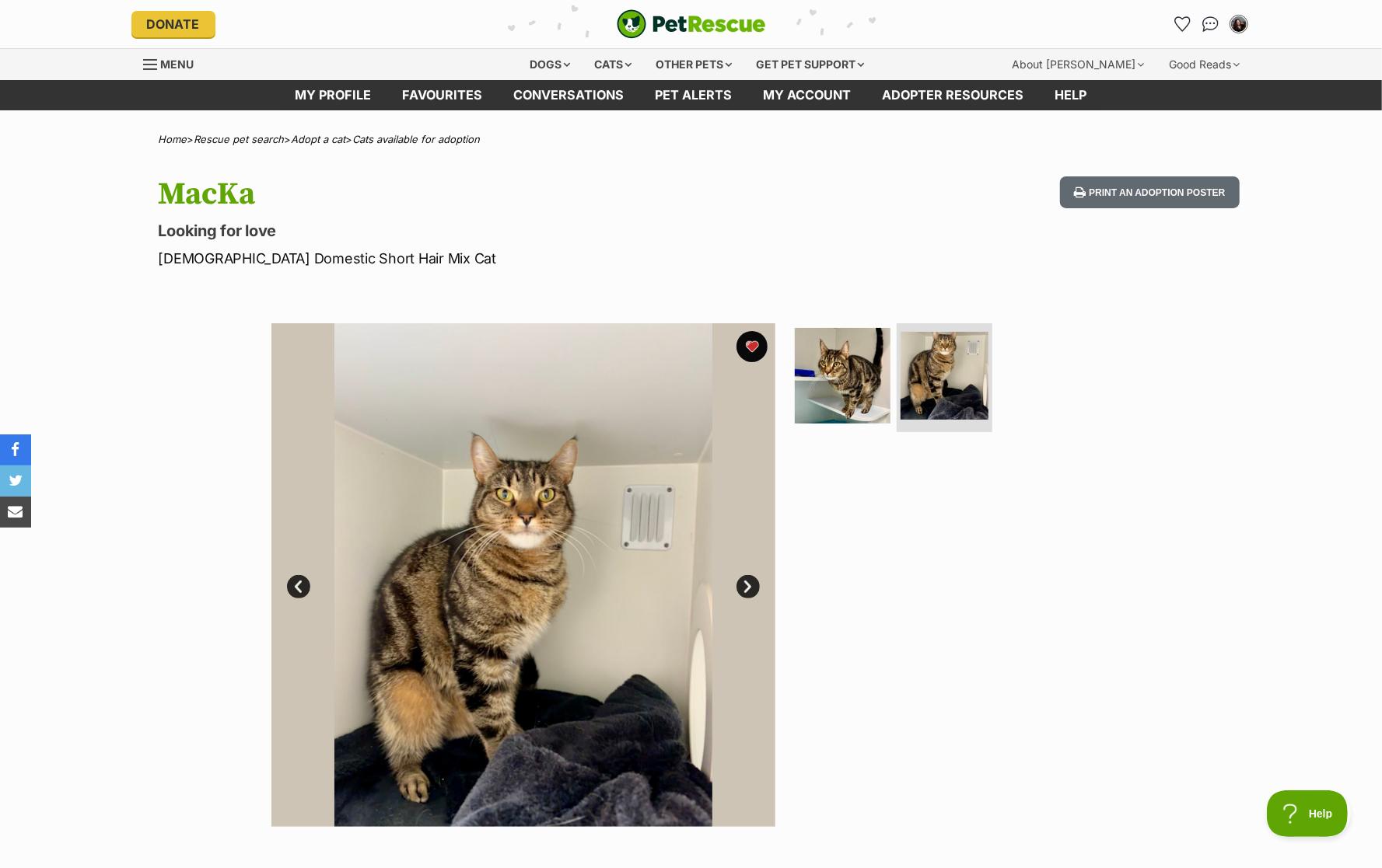
scroll to position [0, 0]
click at [470, 97] on link "Favourites" at bounding box center [442, 95] width 111 height 31
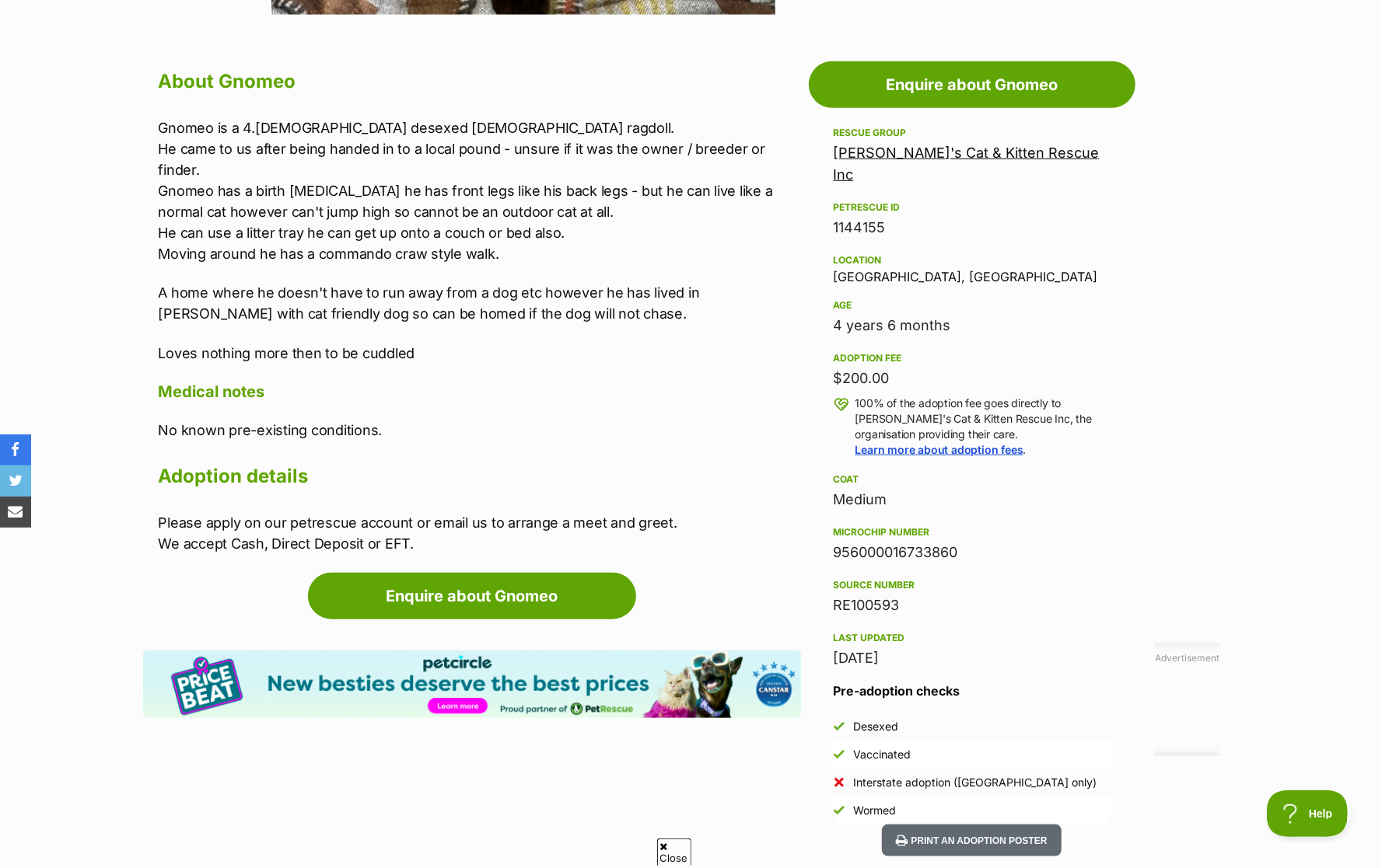
scroll to position [810, 0]
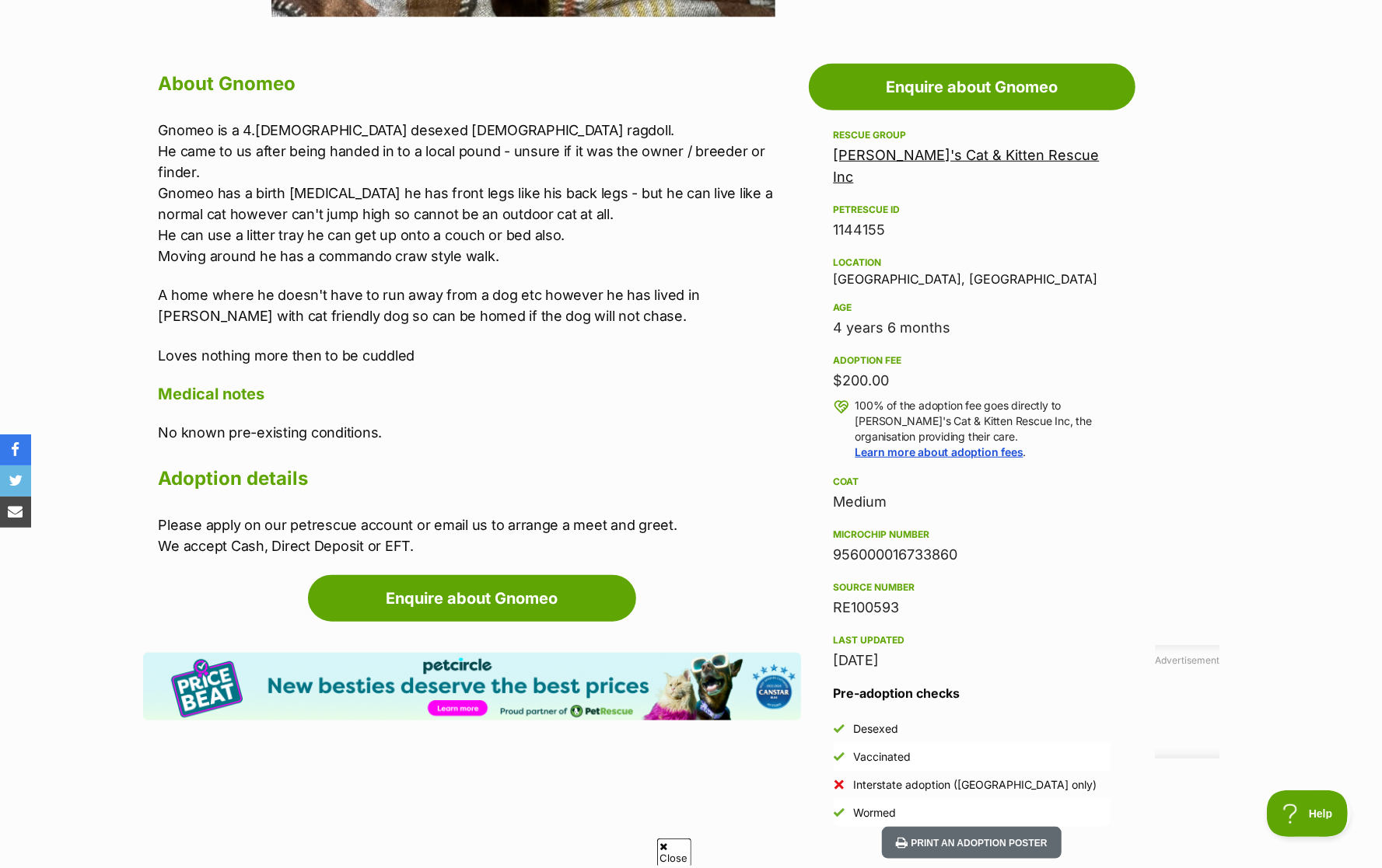
click at [272, 174] on p "Gnomeo is a 4.5yo desexed male ragdoll. He came to us after being handed in to …" at bounding box center [479, 193] width 642 height 147
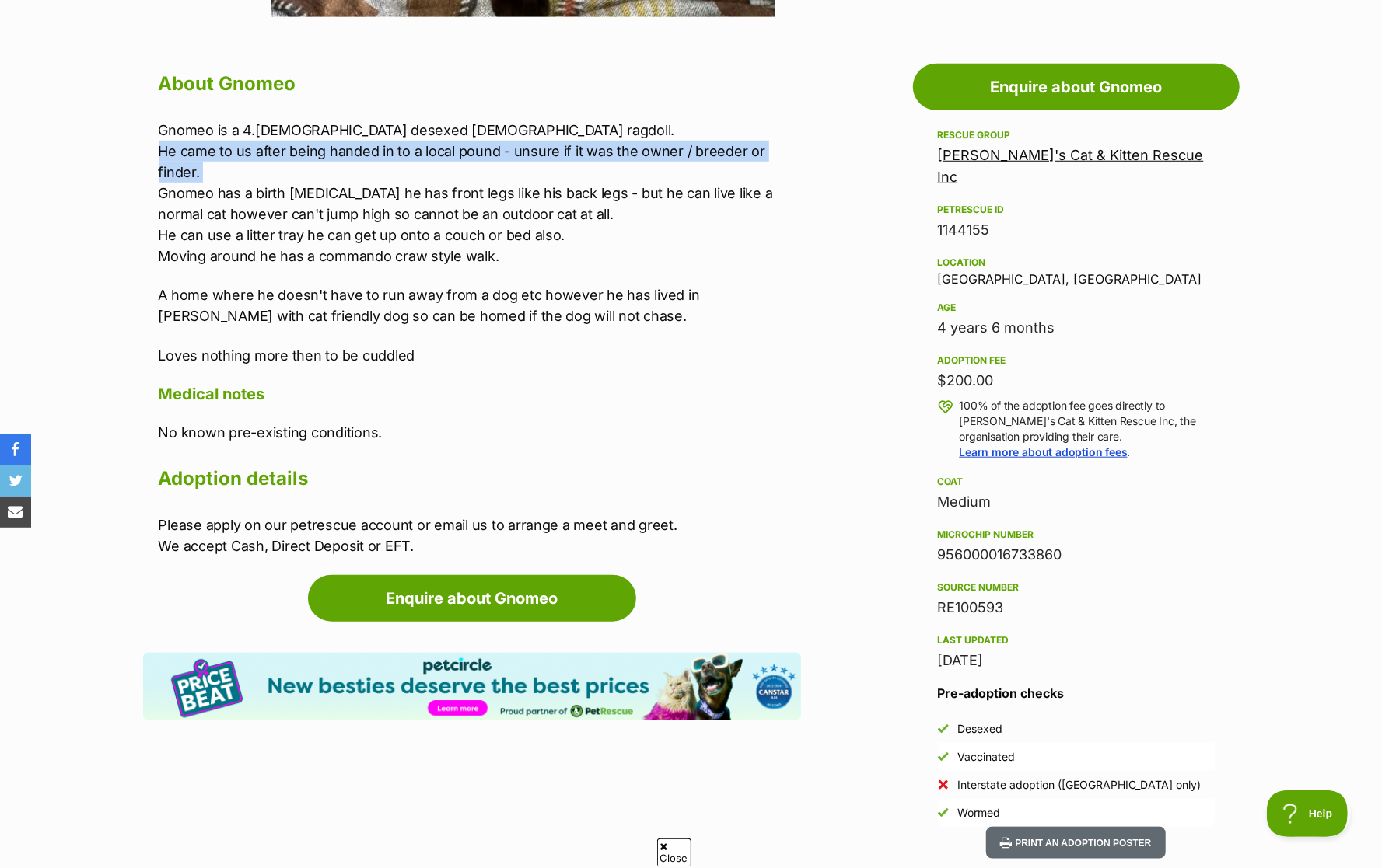
scroll to position [0, 0]
click at [278, 185] on p "Gnomeo is a 4.5yo desexed male ragdoll. He came to us after being handed in to …" at bounding box center [479, 193] width 642 height 147
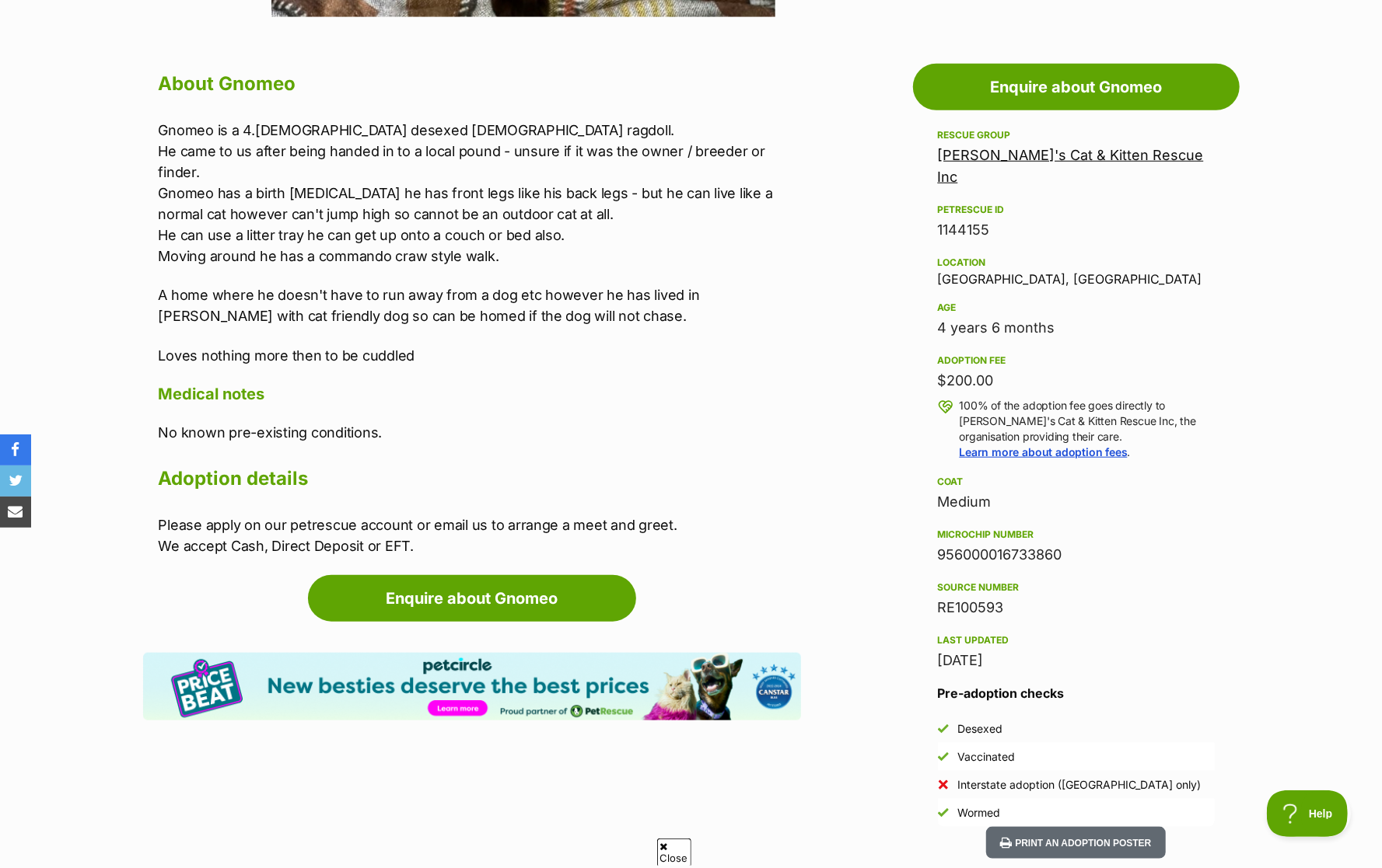
click at [278, 185] on p "Gnomeo is a 4.5yo desexed male ragdoll. He came to us after being handed in to …" at bounding box center [479, 193] width 642 height 147
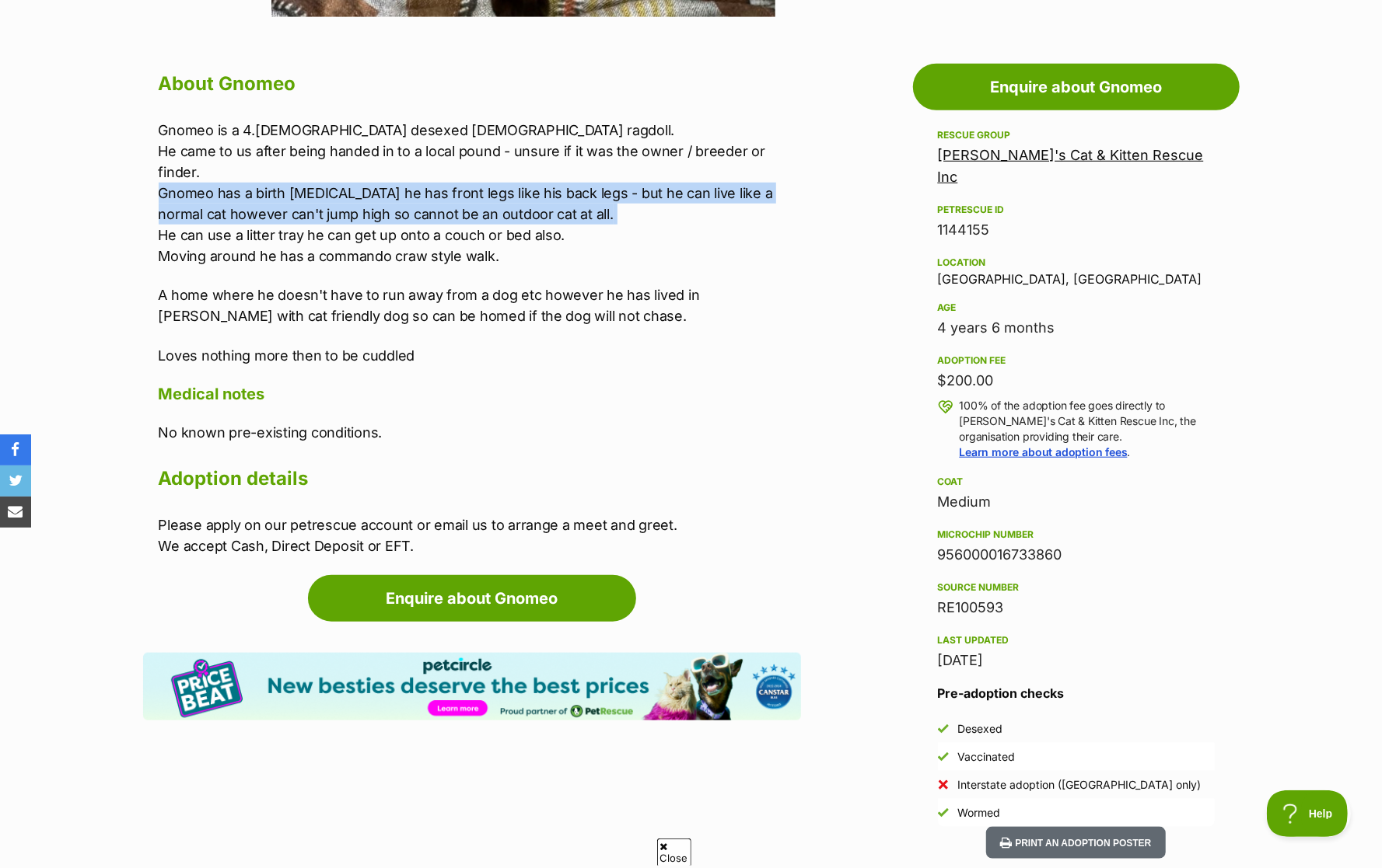
click at [299, 201] on p "Gnomeo is a 4.5yo desexed male ragdoll. He came to us after being handed in to …" at bounding box center [479, 193] width 642 height 147
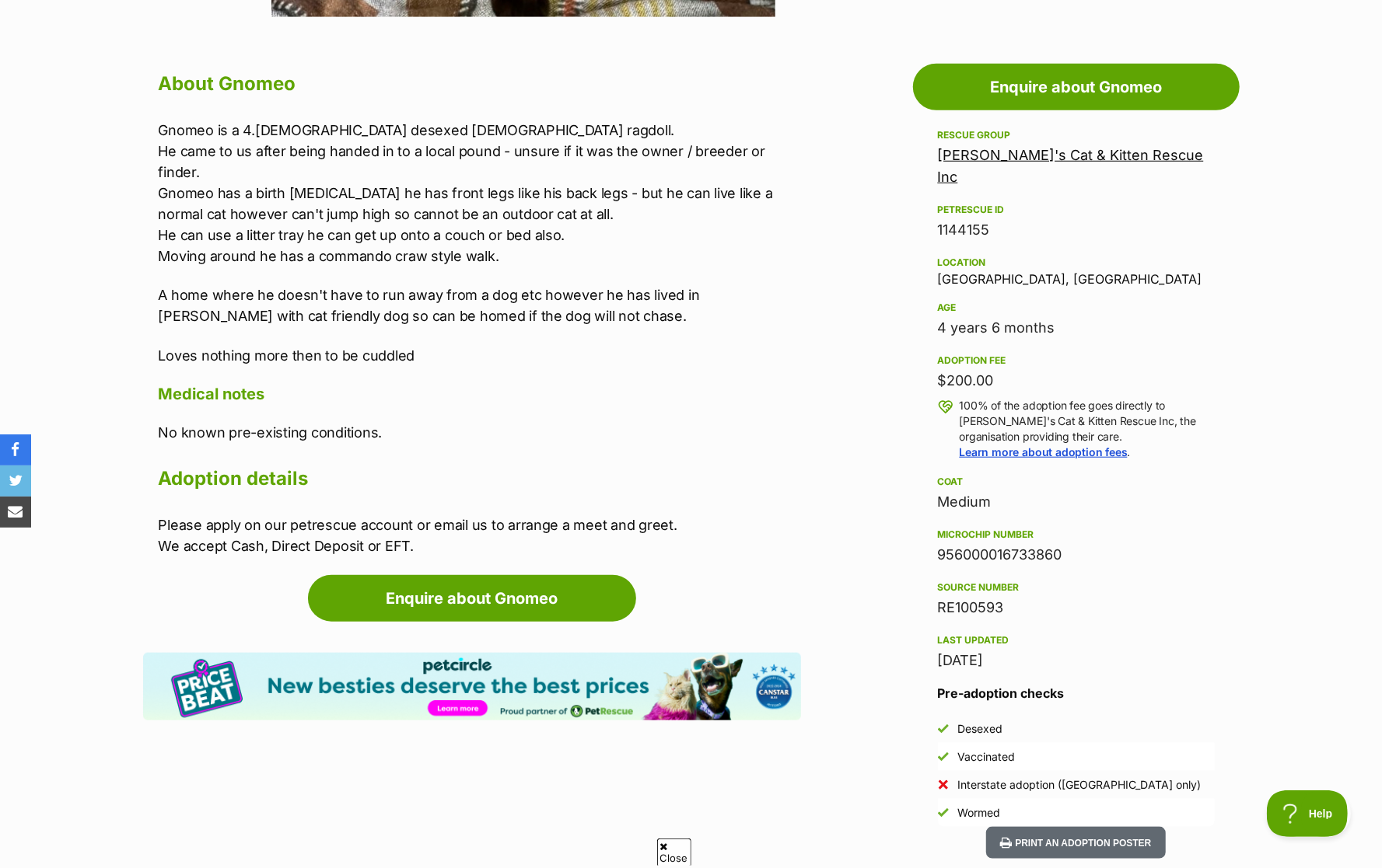
click at [299, 201] on p "Gnomeo is a 4.5yo desexed male ragdoll. He came to us after being handed in to …" at bounding box center [479, 193] width 642 height 147
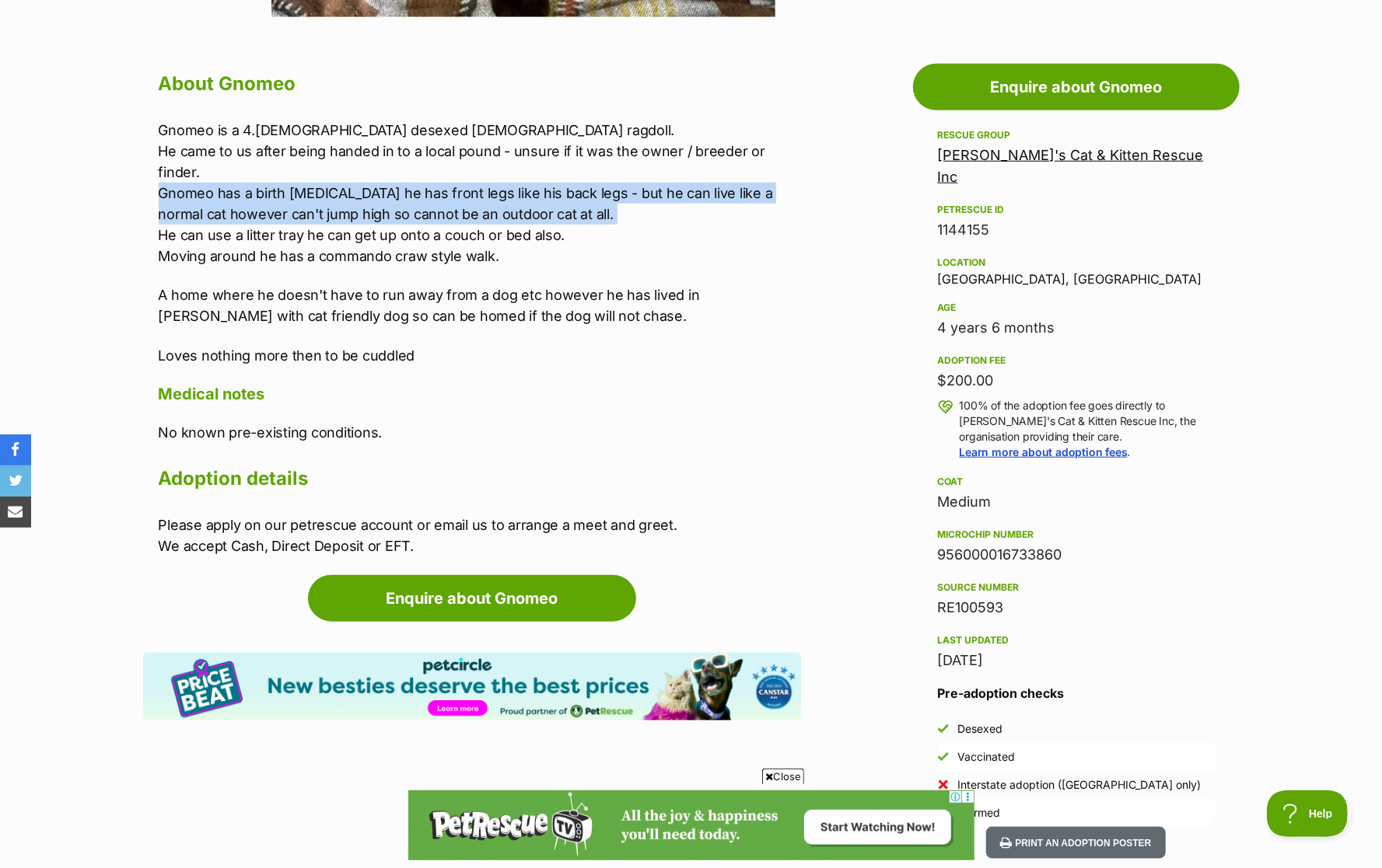
click at [319, 229] on p "Gnomeo is a 4.5yo desexed male ragdoll. He came to us after being handed in to …" at bounding box center [479, 193] width 642 height 147
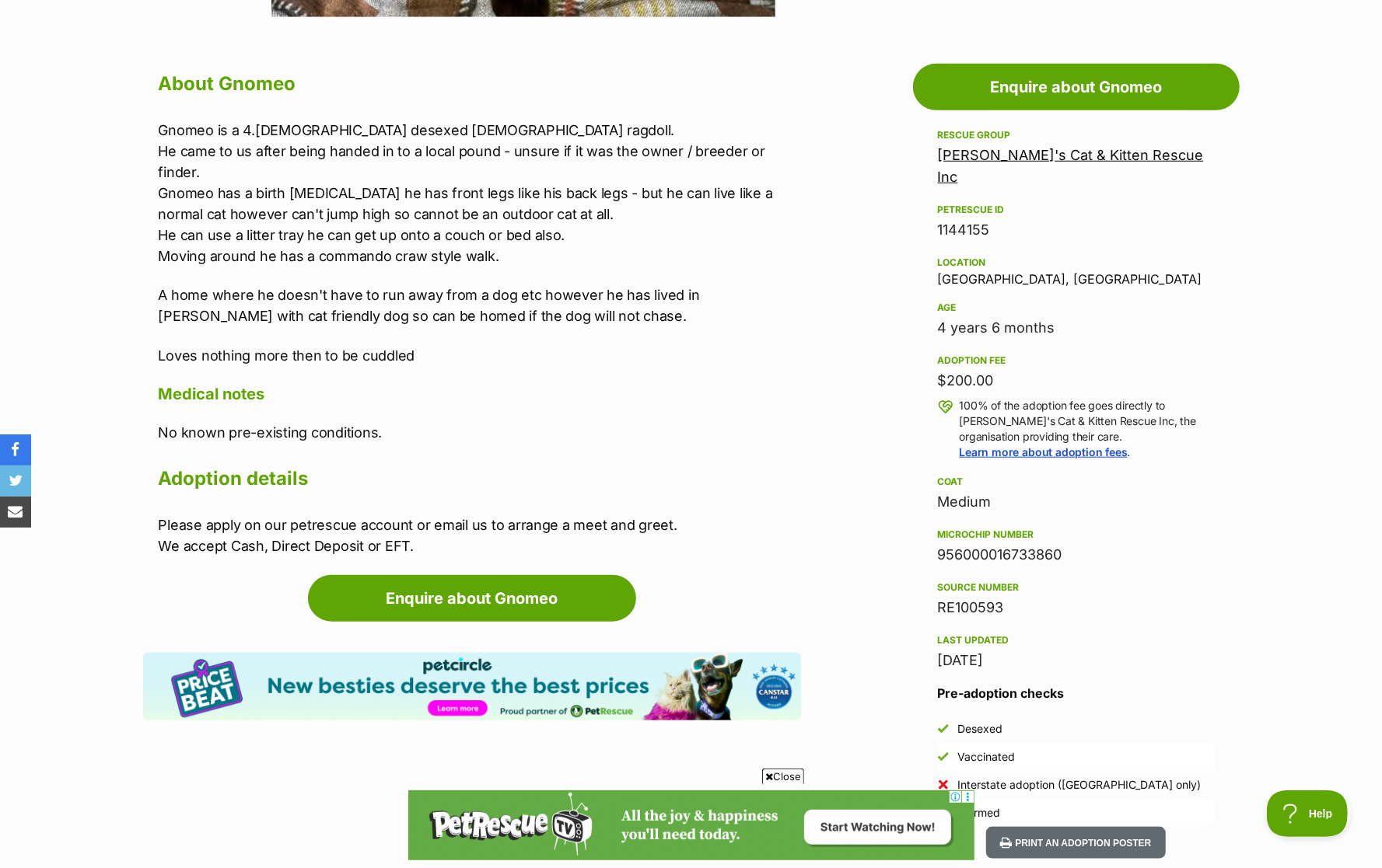
click at [319, 229] on p "Gnomeo is a 4.5yo desexed male ragdoll. He came to us after being handed in to …" at bounding box center [479, 193] width 642 height 147
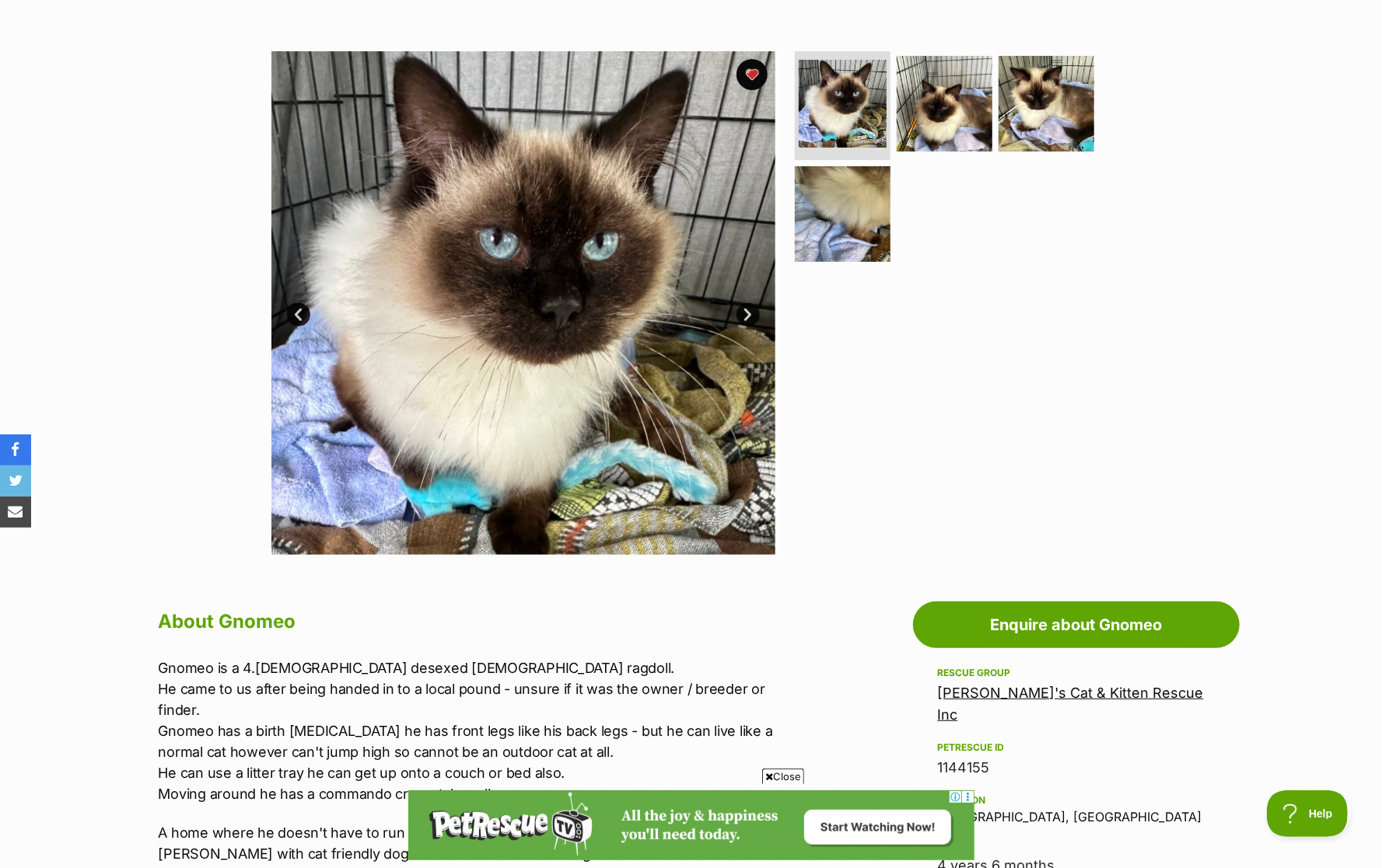
scroll to position [243, 0]
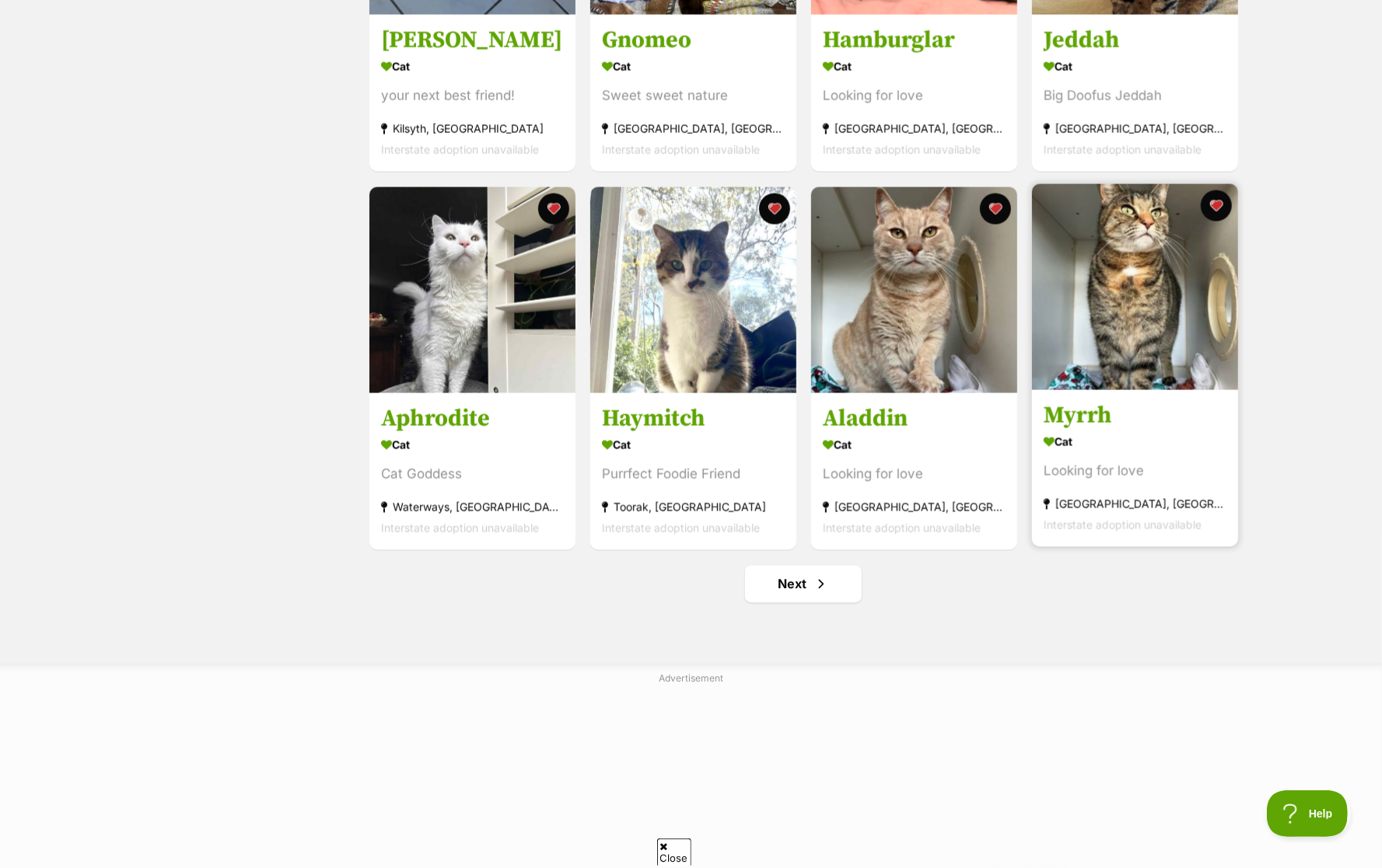
click at [1137, 378] on img at bounding box center [1135, 287] width 206 height 206
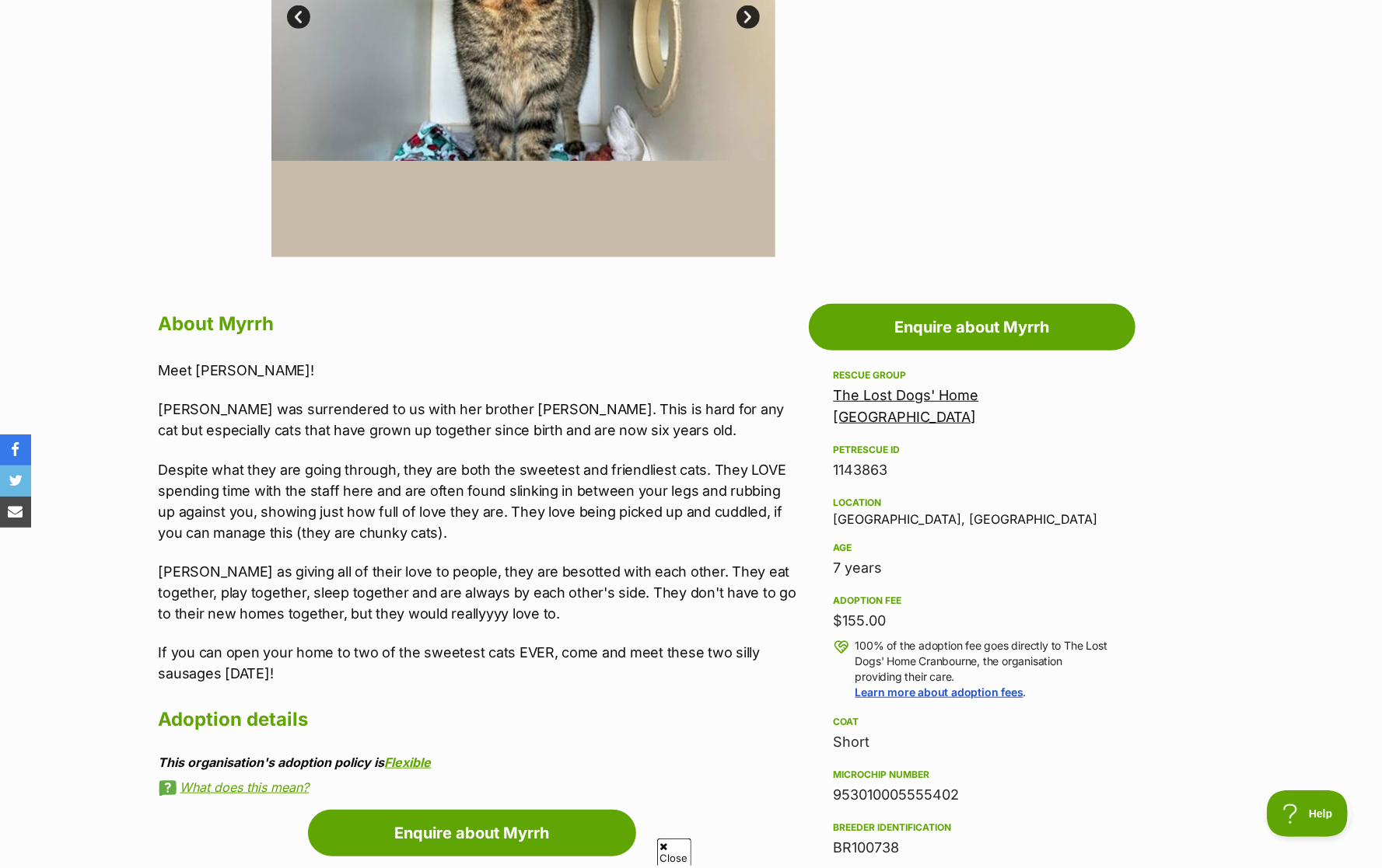
click at [414, 399] on p "[PERSON_NAME] was surrendered to us with her brother [PERSON_NAME]. This is har…" at bounding box center [479, 420] width 642 height 42
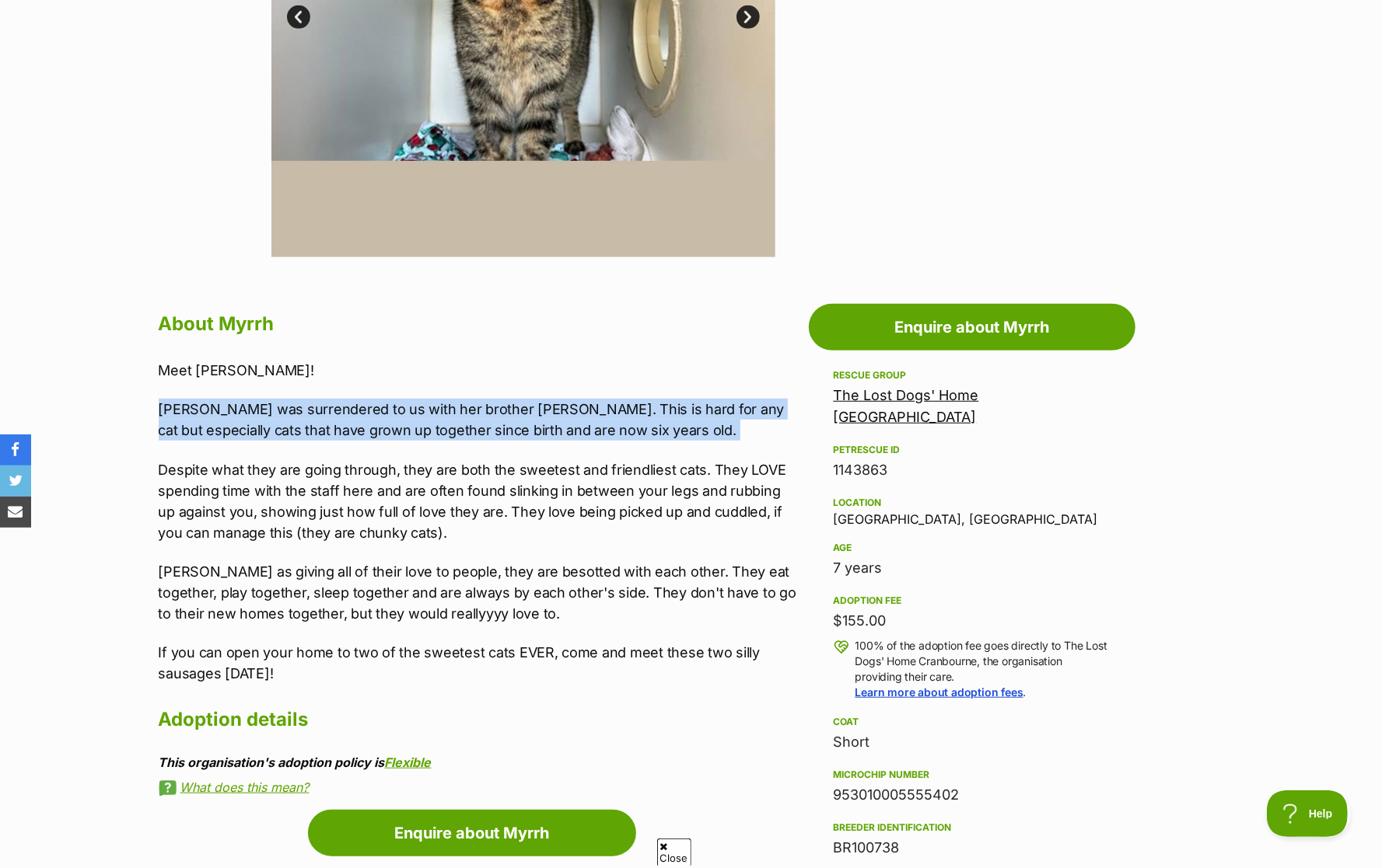
click at [424, 466] on p "Despite what they are going through, they are both the sweetest and friendliest…" at bounding box center [479, 501] width 642 height 84
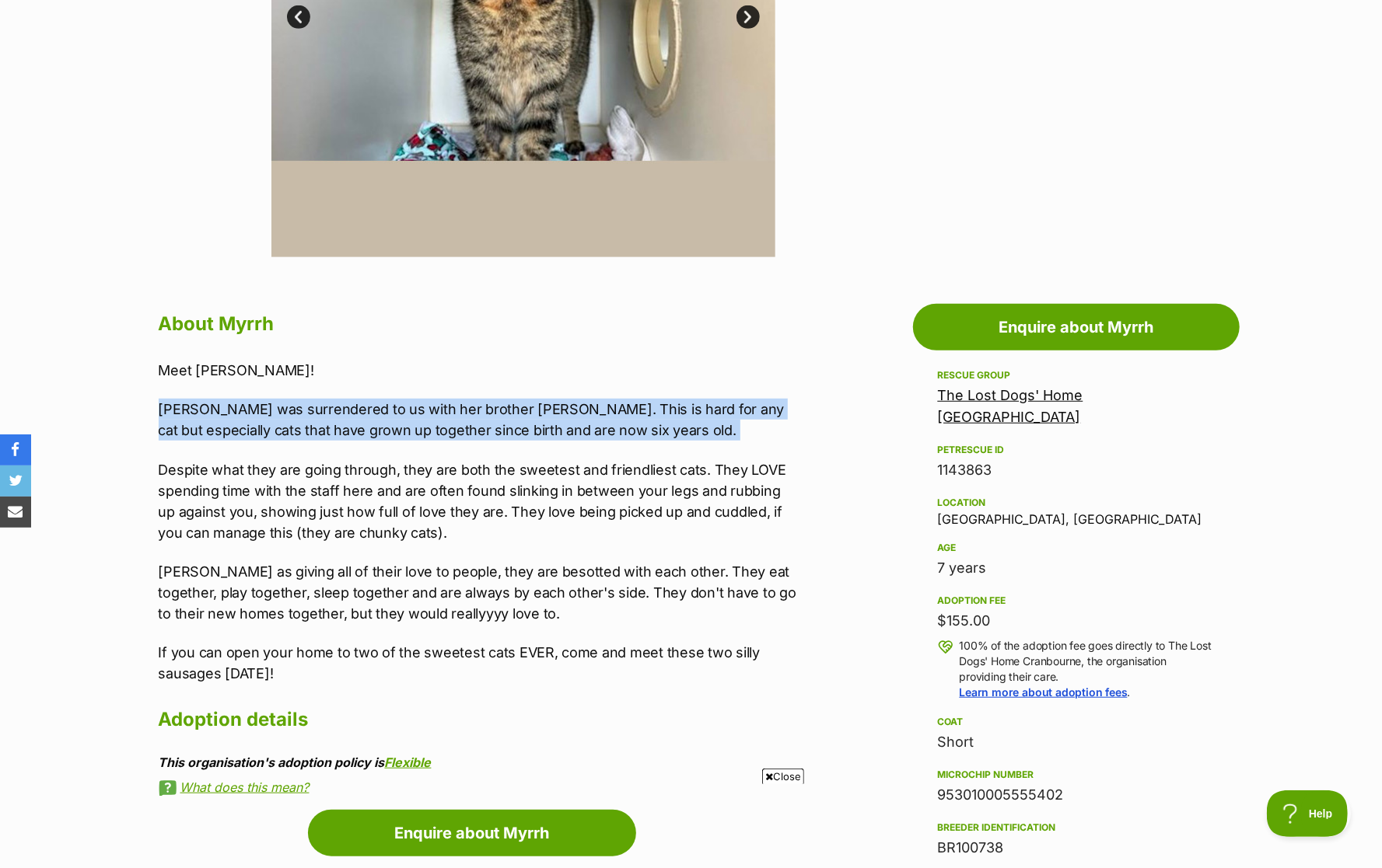
click at [424, 466] on p "Despite what they are going through, they are both the sweetest and friendliest…" at bounding box center [479, 501] width 642 height 84
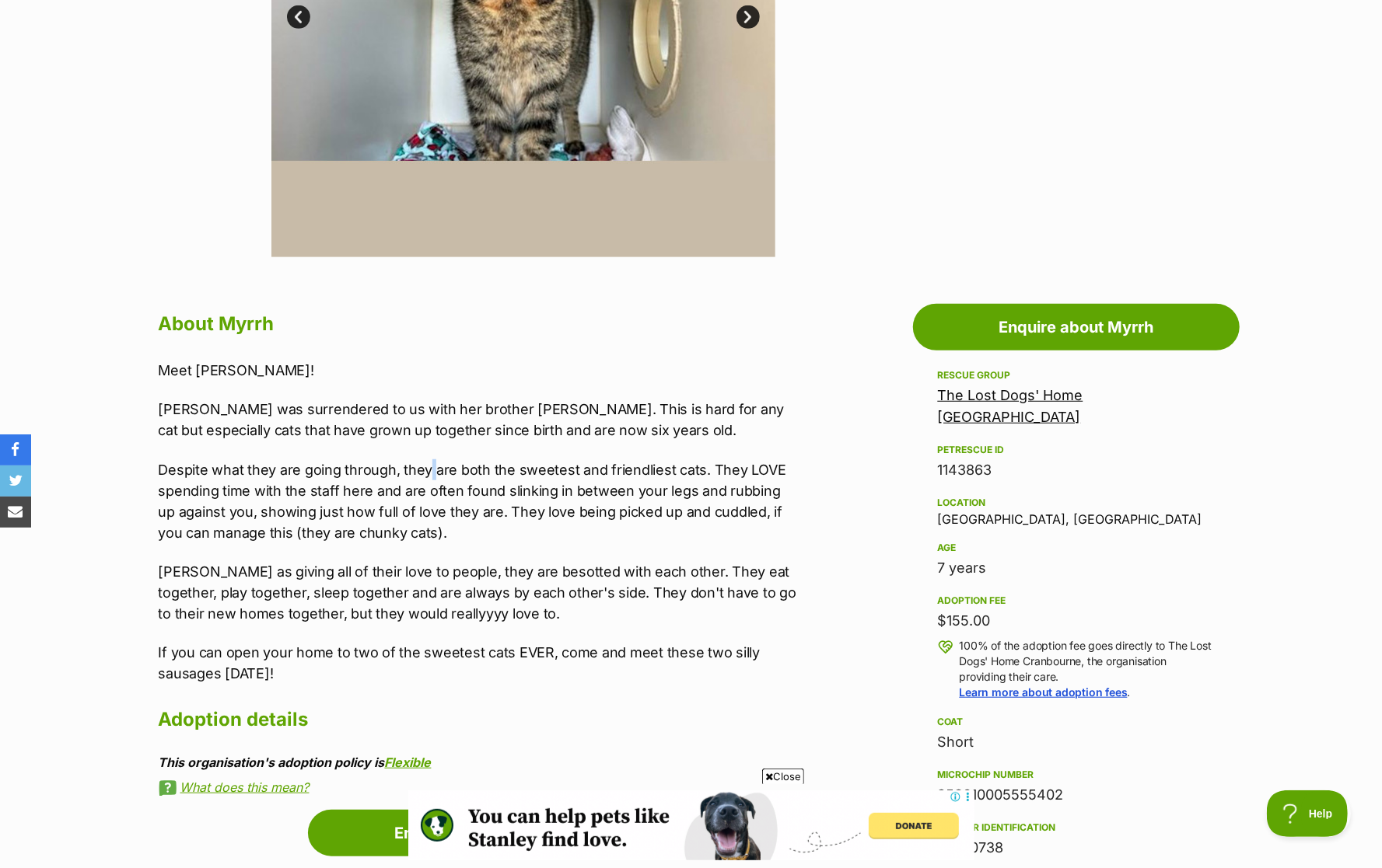
click at [424, 466] on p "Despite what they are going through, they are both the sweetest and friendliest…" at bounding box center [479, 501] width 642 height 84
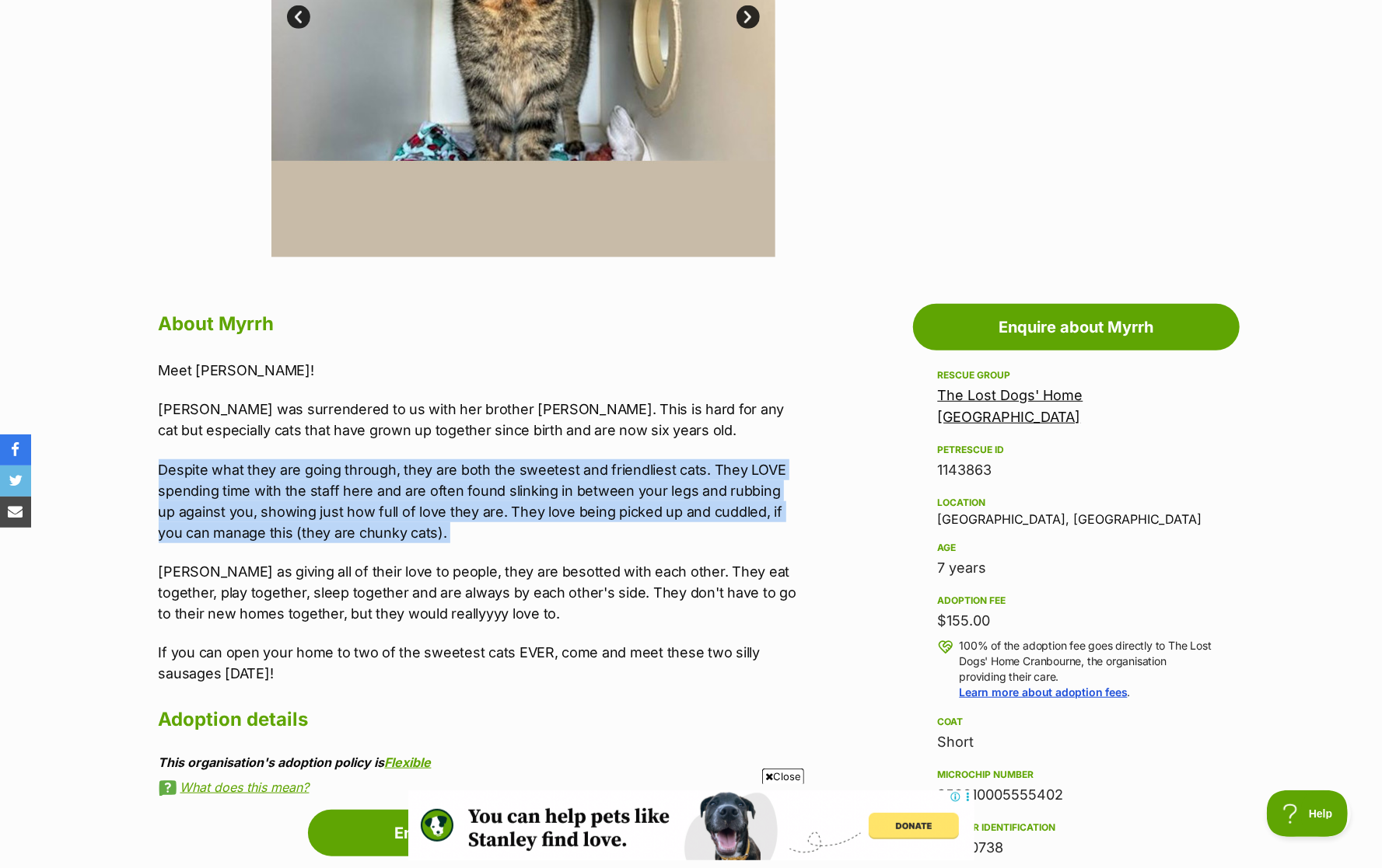
click at [412, 450] on div "Meet [PERSON_NAME]! [PERSON_NAME] was surrendered to us with her brother [PERSO…" at bounding box center [479, 522] width 642 height 325
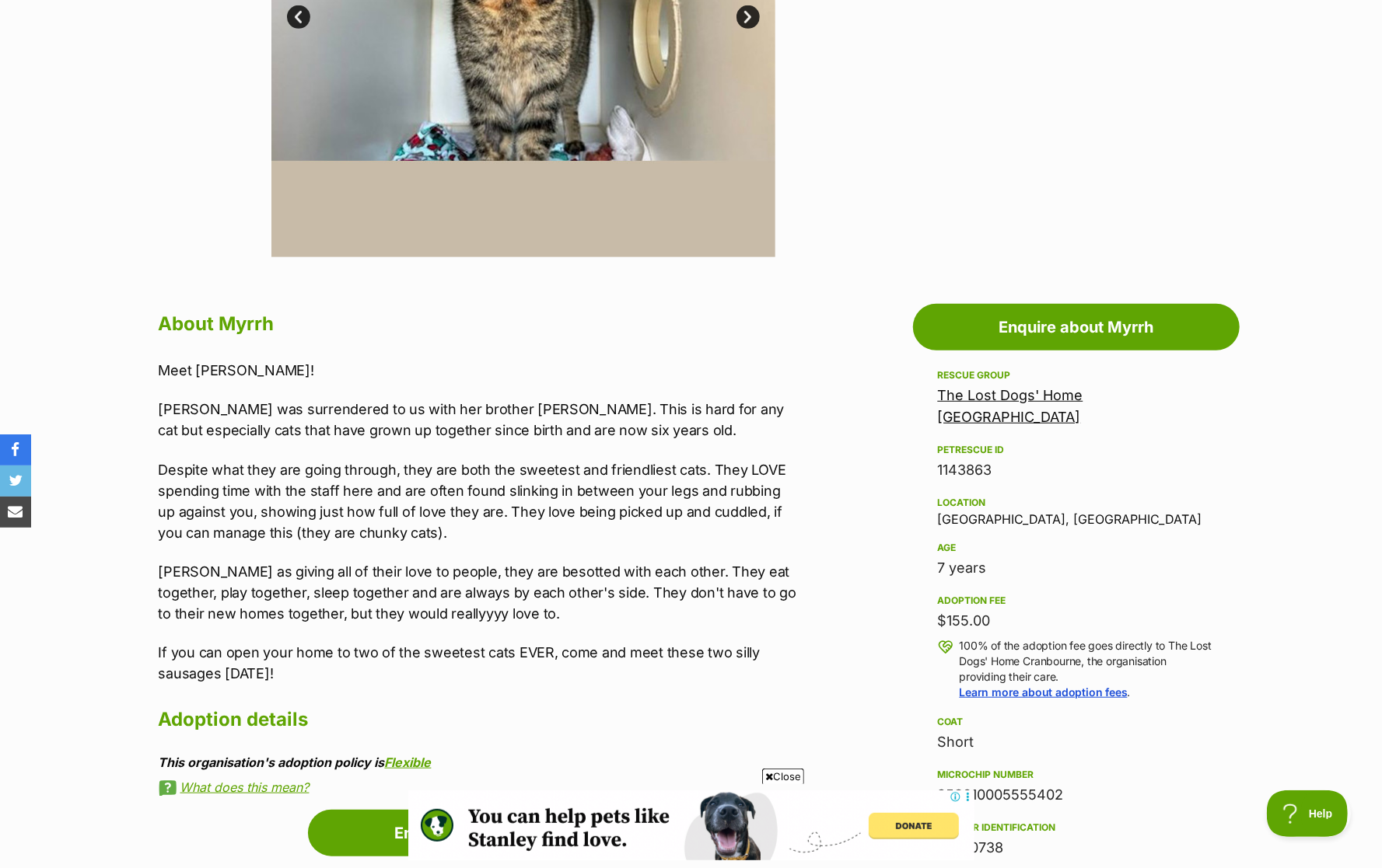
click at [402, 468] on p "Despite what they are going through, they are both the sweetest and friendliest…" at bounding box center [479, 501] width 642 height 84
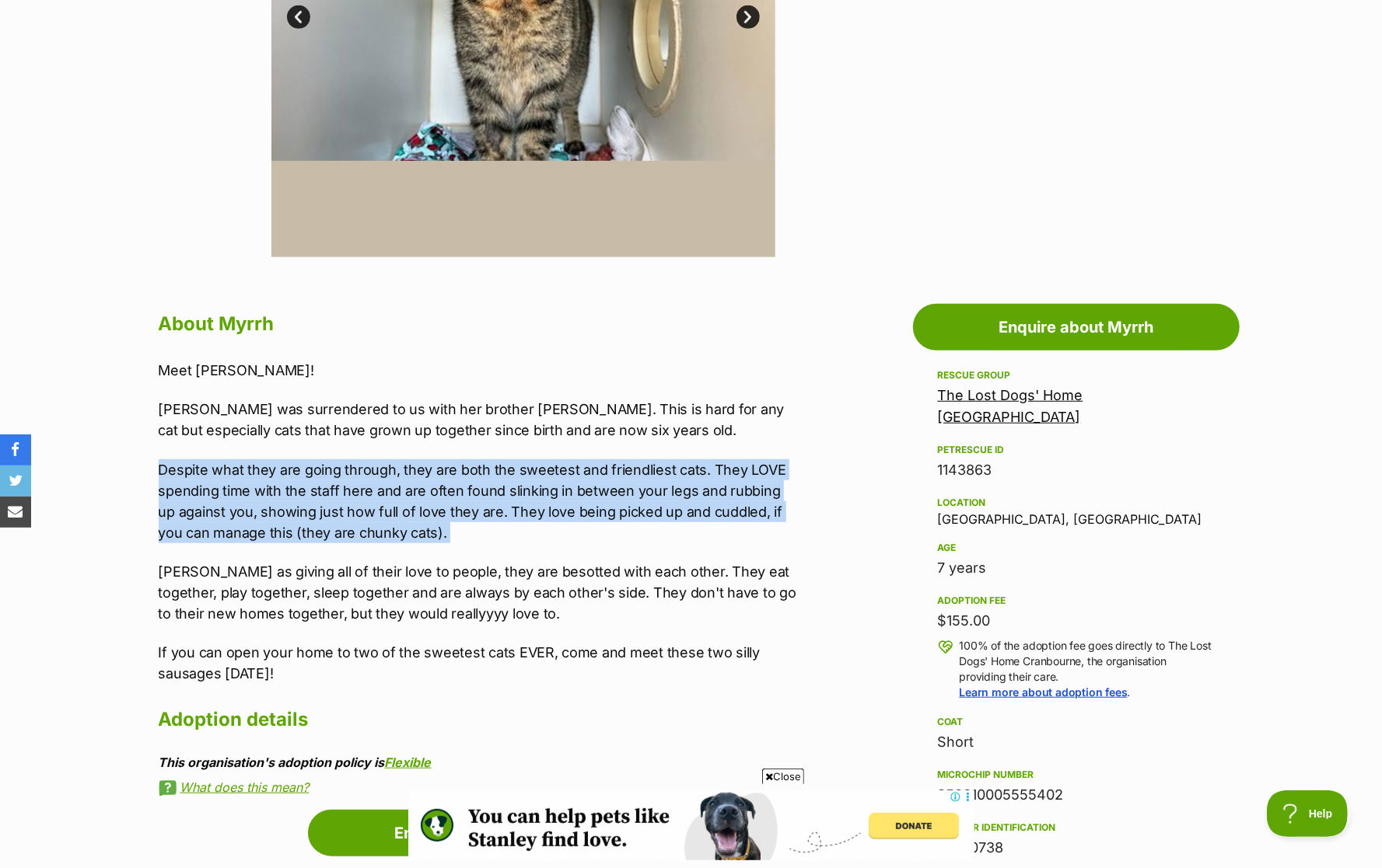
click at [402, 468] on p "Despite what they are going through, they are both the sweetest and friendliest…" at bounding box center [479, 501] width 642 height 84
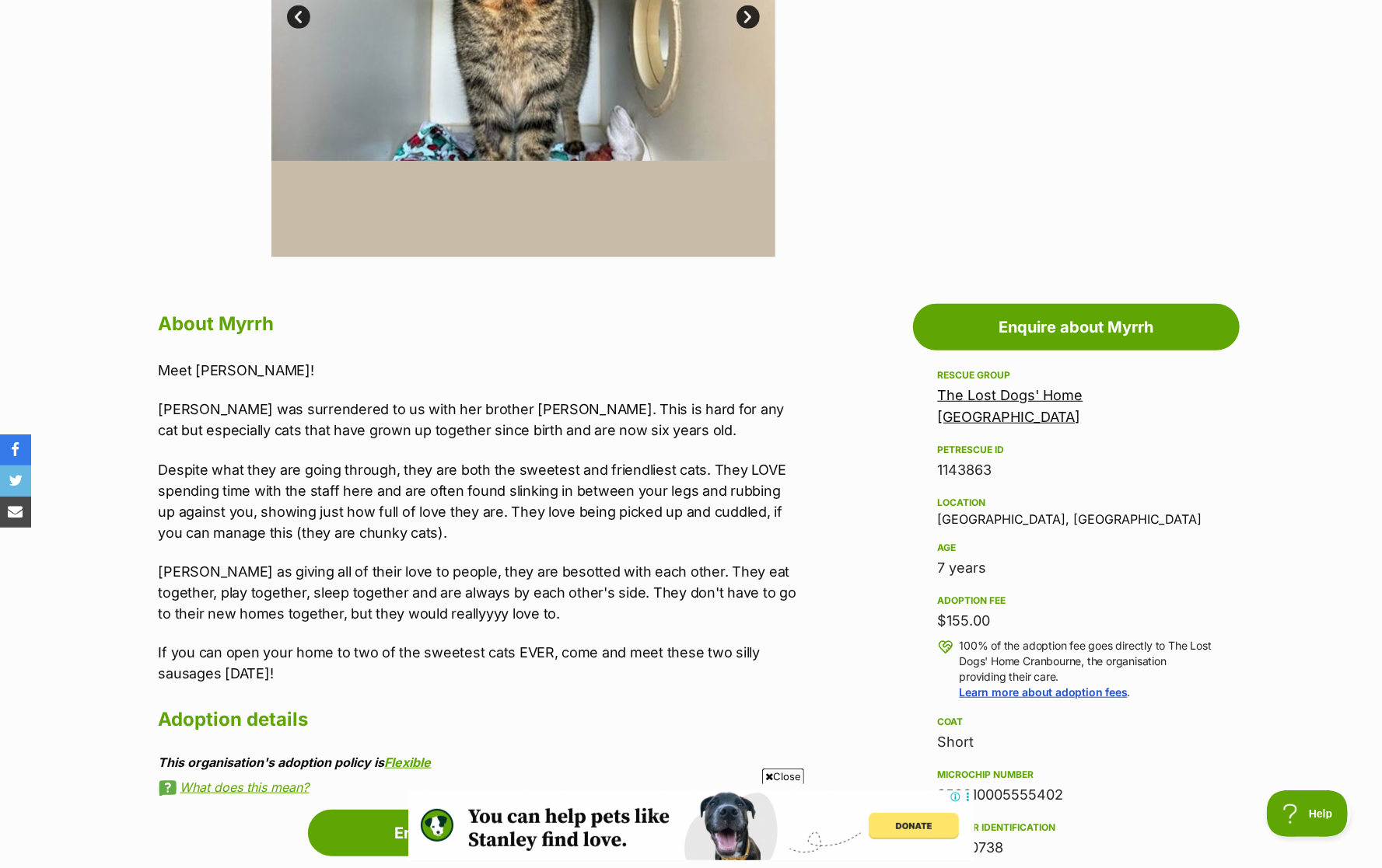
scroll to position [594, 0]
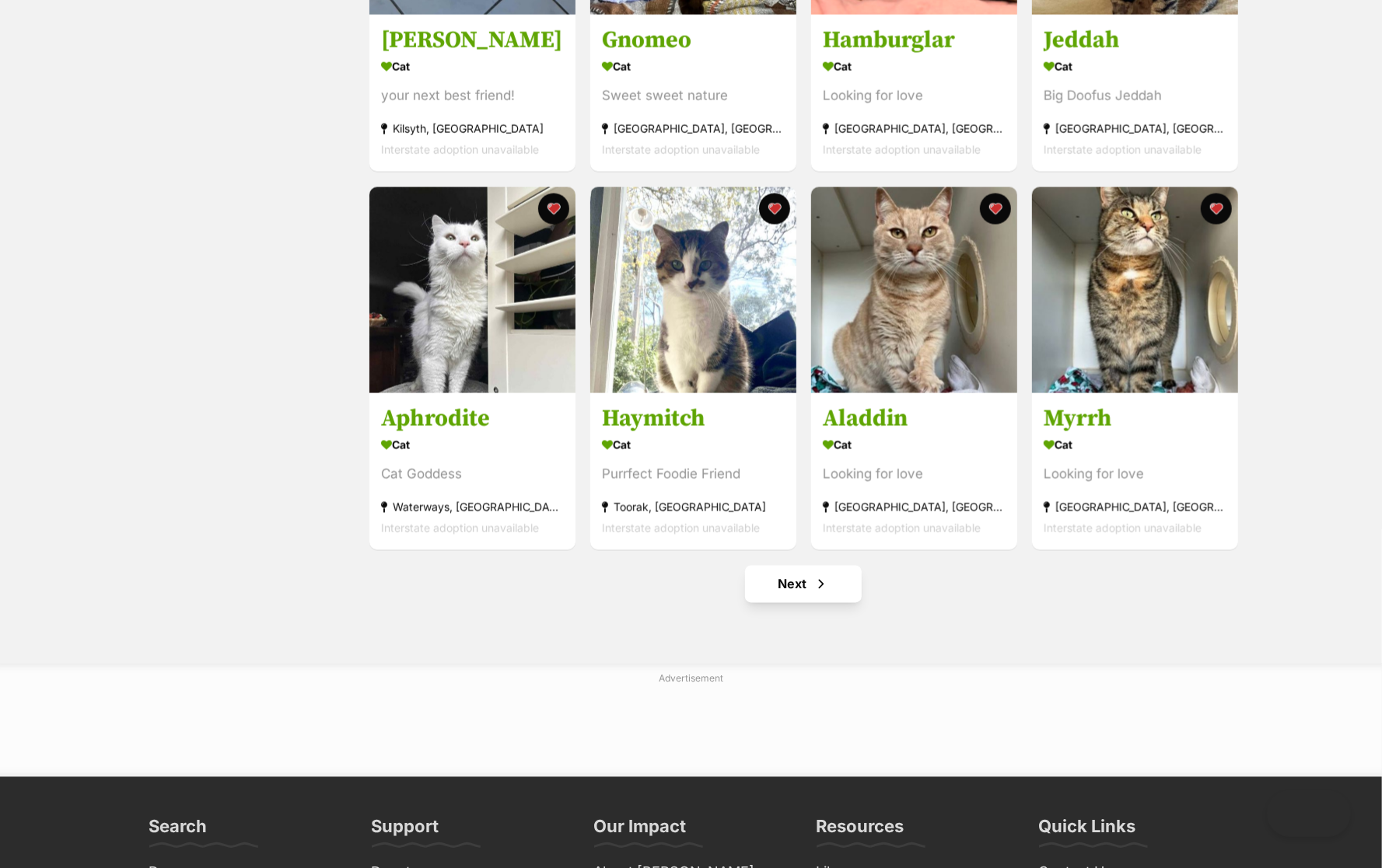
click at [813, 567] on link "Next" at bounding box center [804, 584] width 117 height 37
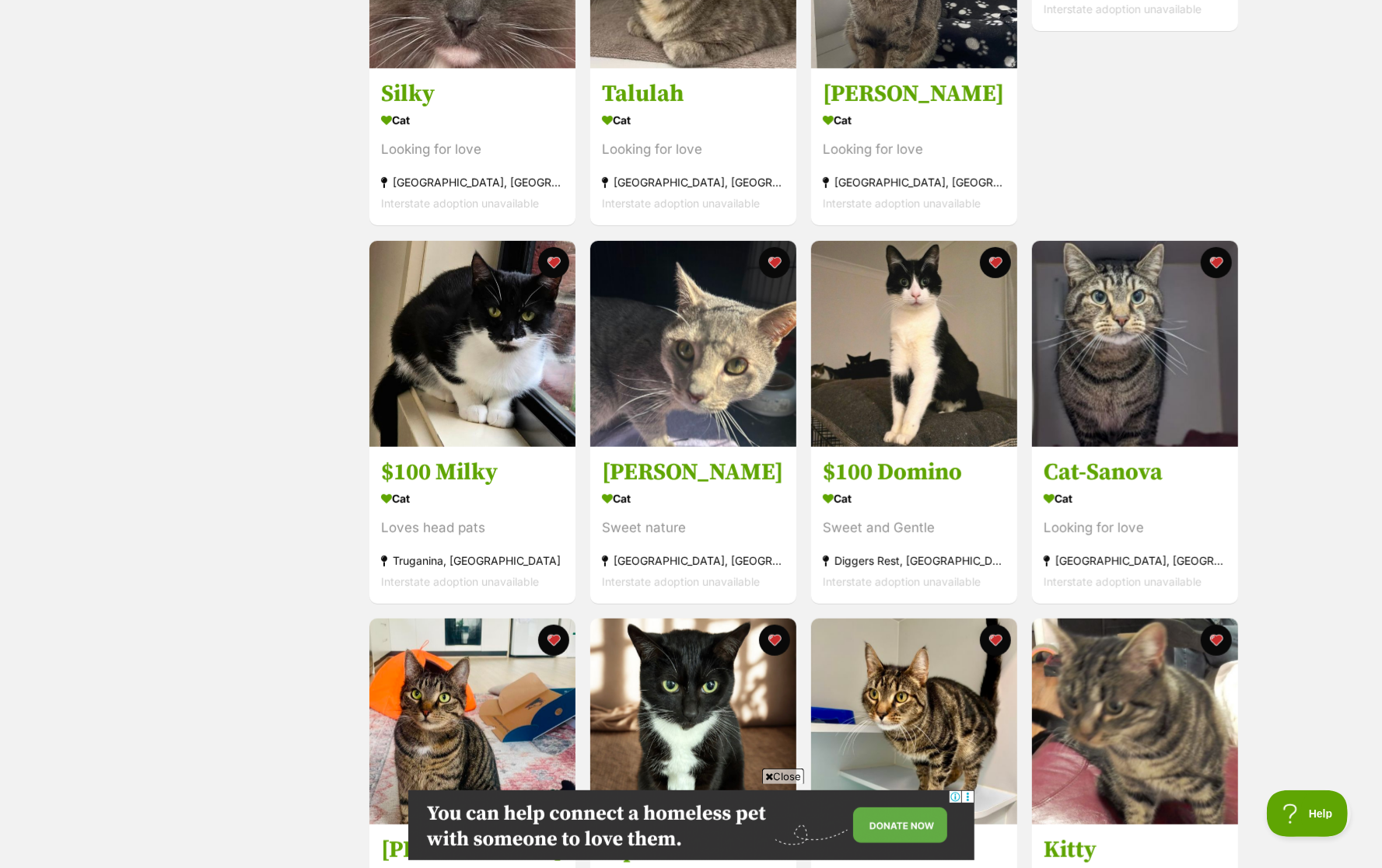
scroll to position [640, 0]
